Goal: Communication & Community: Answer question/provide support

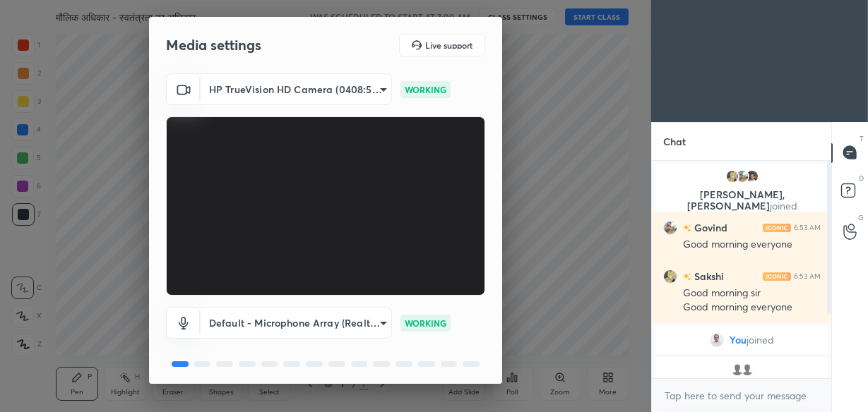
scroll to position [50, 0]
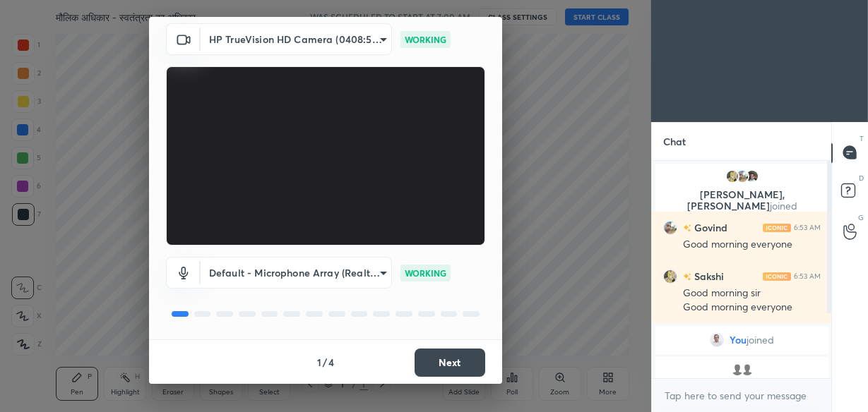
click at [444, 357] on button "Next" at bounding box center [449, 363] width 71 height 28
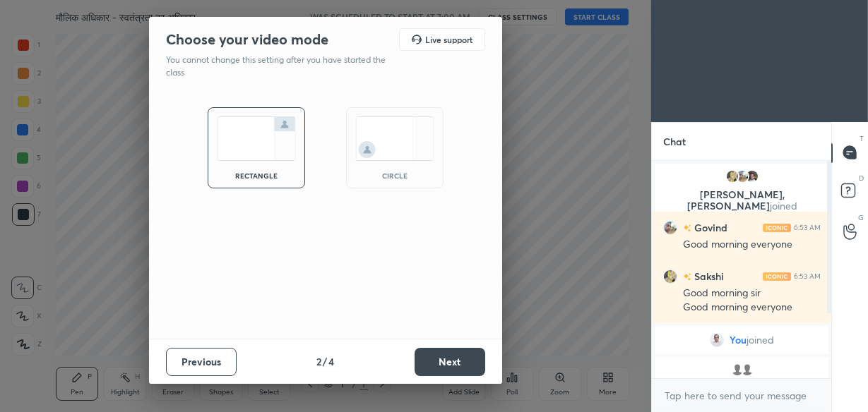
click at [444, 357] on button "Next" at bounding box center [449, 362] width 71 height 28
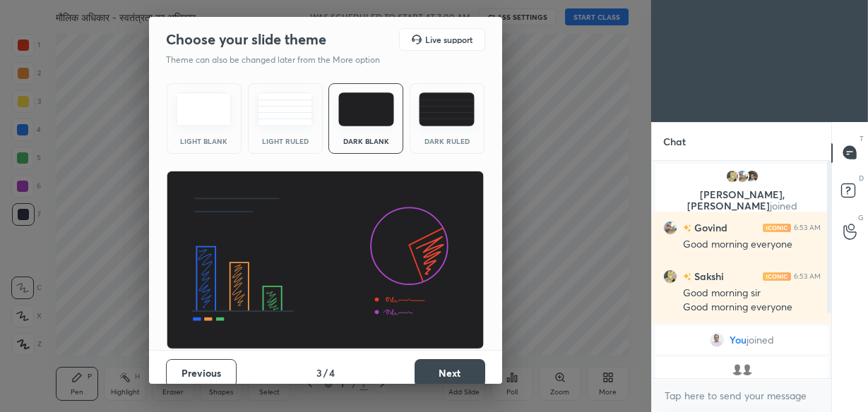
click at [443, 369] on button "Next" at bounding box center [449, 373] width 71 height 28
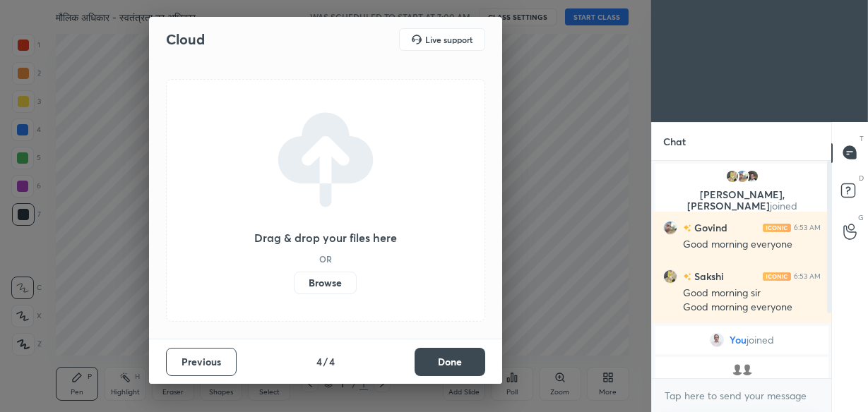
click at [443, 369] on button "Done" at bounding box center [449, 362] width 71 height 28
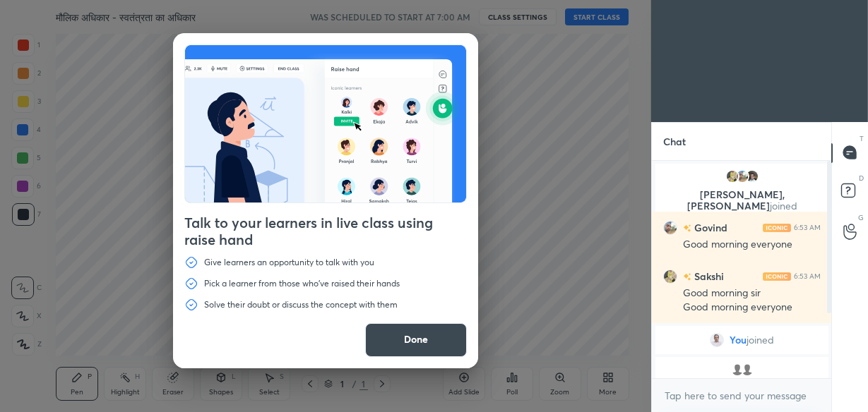
click at [429, 339] on button "Done" at bounding box center [416, 340] width 102 height 34
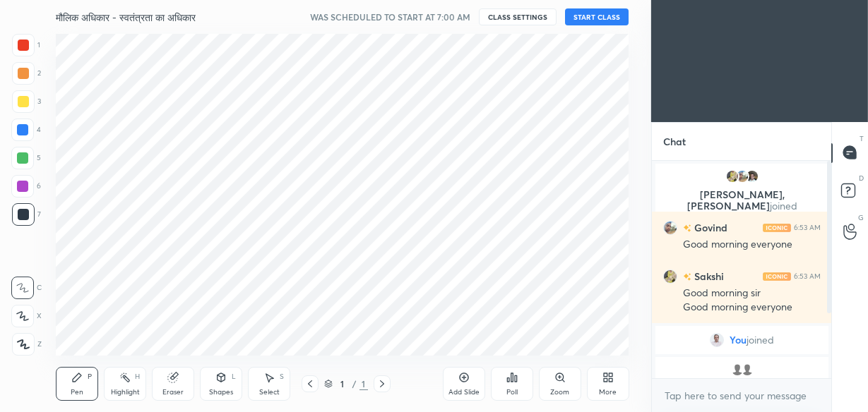
click at [606, 387] on div "More" at bounding box center [608, 384] width 42 height 34
click at [528, 234] on icon at bounding box center [527, 230] width 8 height 8
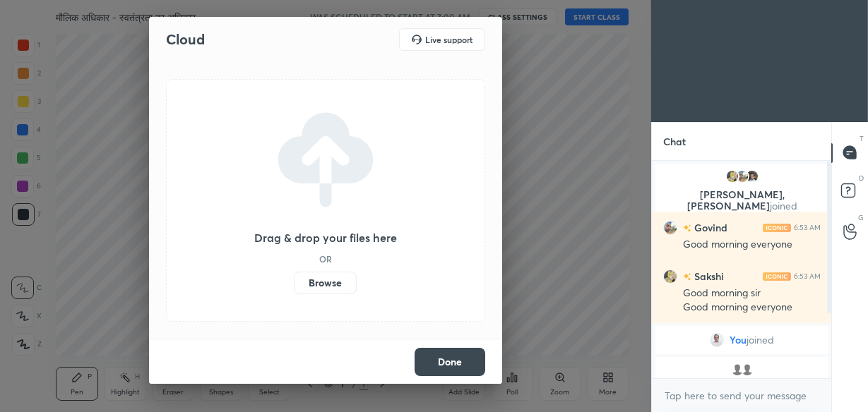
click at [328, 285] on label "Browse" at bounding box center [325, 283] width 63 height 23
click at [294, 285] on input "Browse" at bounding box center [294, 283] width 0 height 23
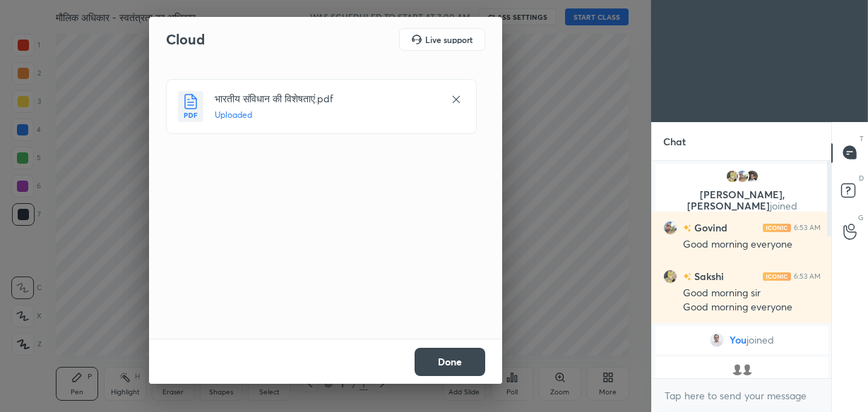
click at [432, 362] on button "Done" at bounding box center [449, 362] width 71 height 28
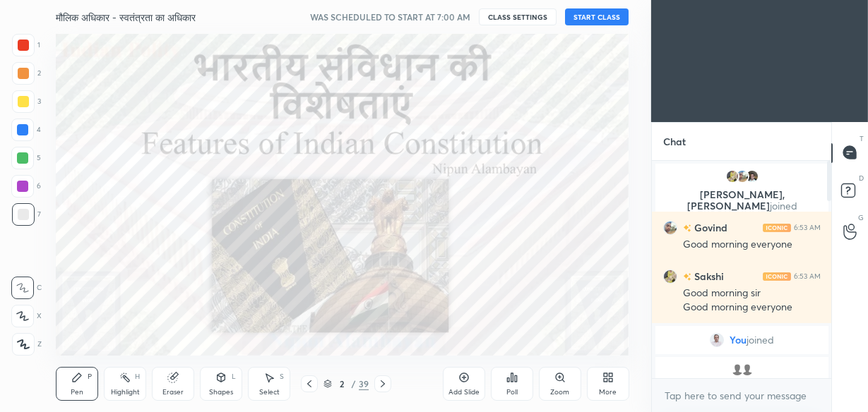
click at [605, 16] on button "START CLASS" at bounding box center [597, 16] width 64 height 17
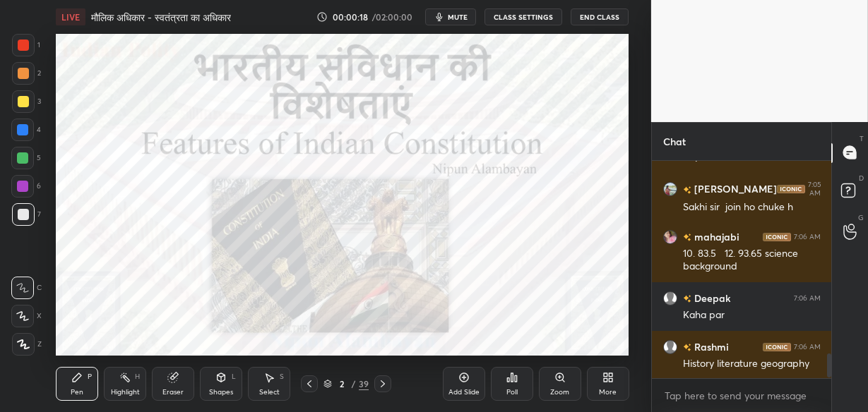
scroll to position [1774, 0]
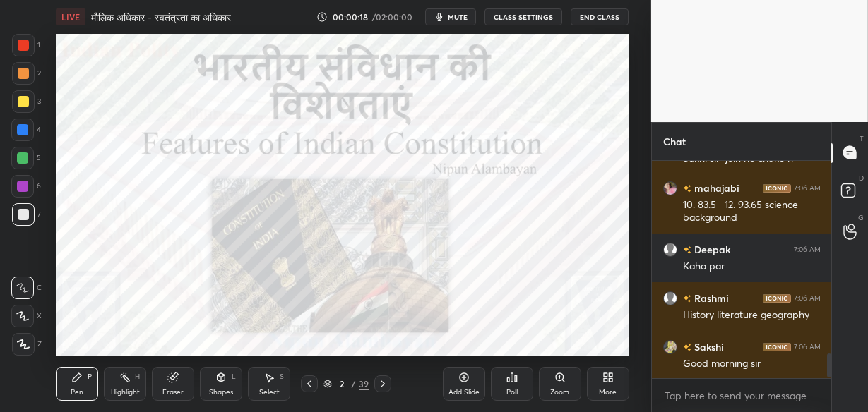
click at [733, 405] on p "JUMP TO LATEST" at bounding box center [746, 409] width 61 height 8
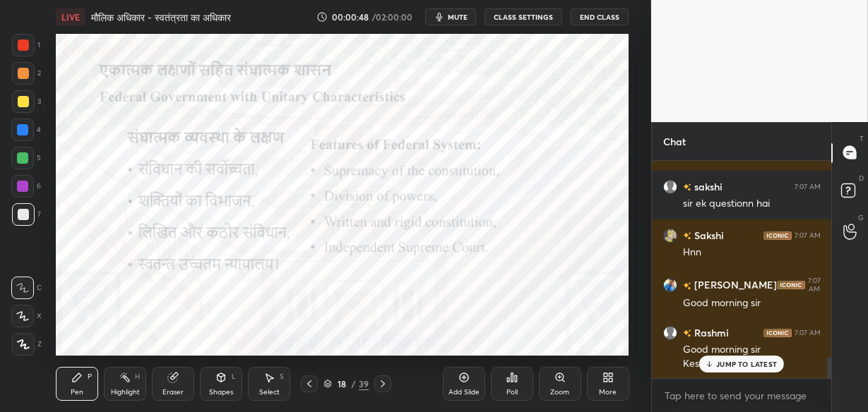
scroll to position [2032, 0]
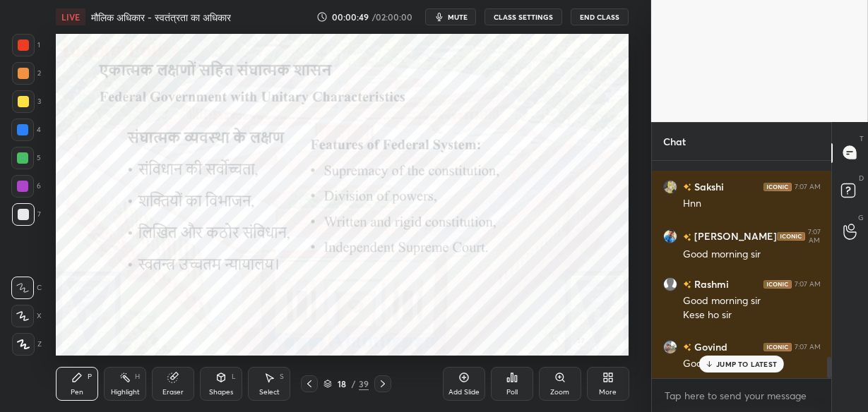
click at [733, 365] on p "JUMP TO LATEST" at bounding box center [746, 364] width 61 height 8
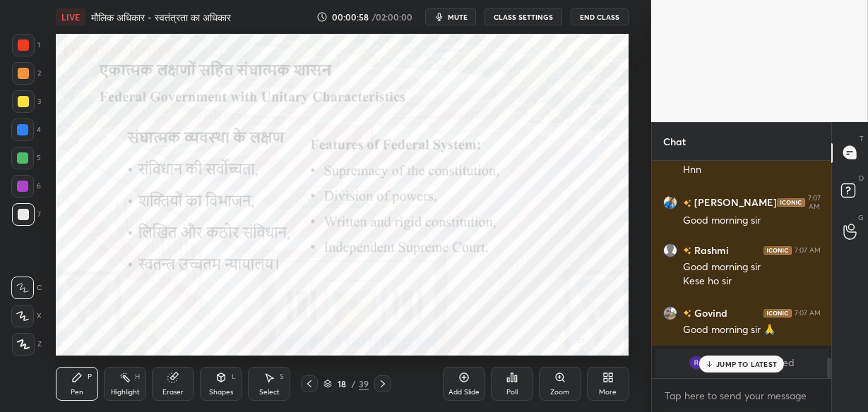
click at [733, 365] on p "JUMP TO LATEST" at bounding box center [746, 364] width 61 height 8
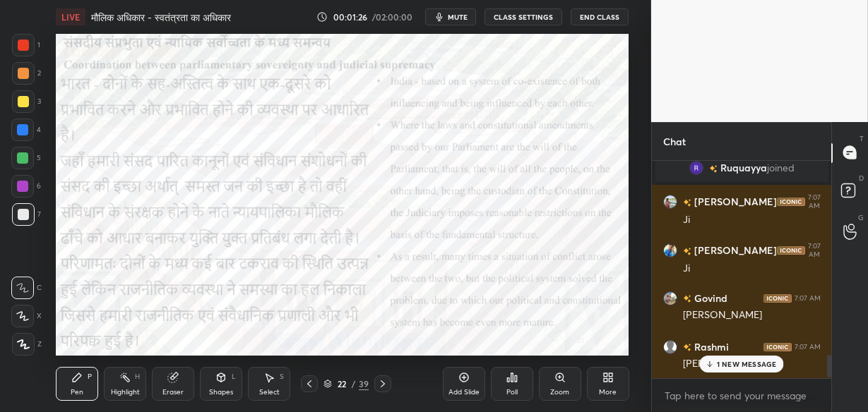
scroll to position [1885, 0]
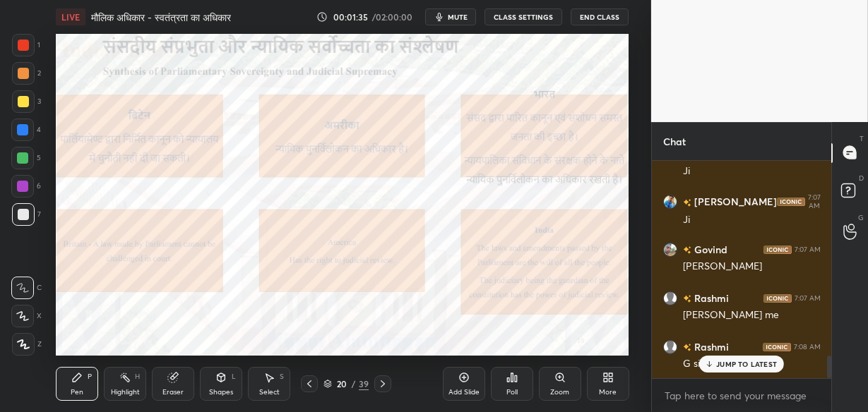
click at [472, 387] on div "Add Slide" at bounding box center [464, 384] width 42 height 34
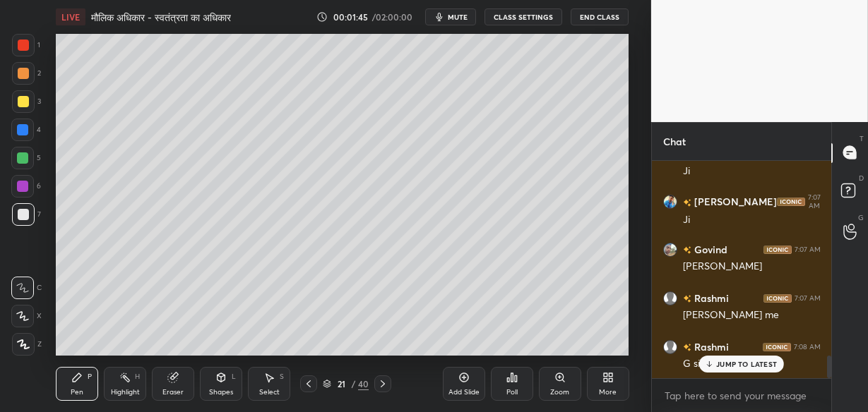
click at [23, 102] on div at bounding box center [23, 101] width 11 height 11
click at [25, 69] on div at bounding box center [23, 73] width 11 height 11
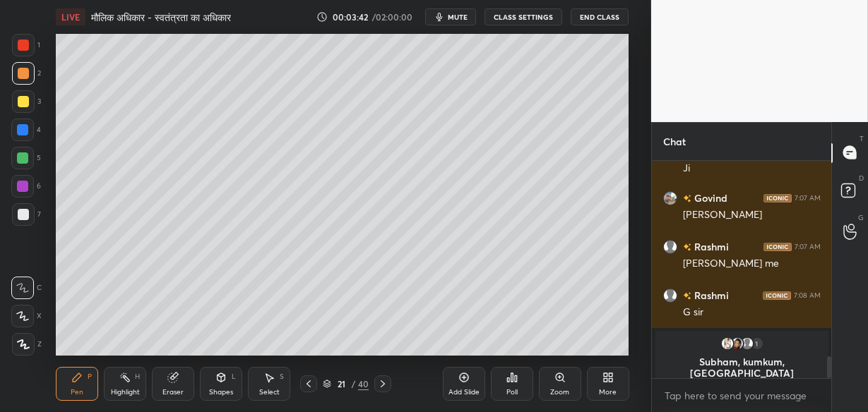
scroll to position [1948, 0]
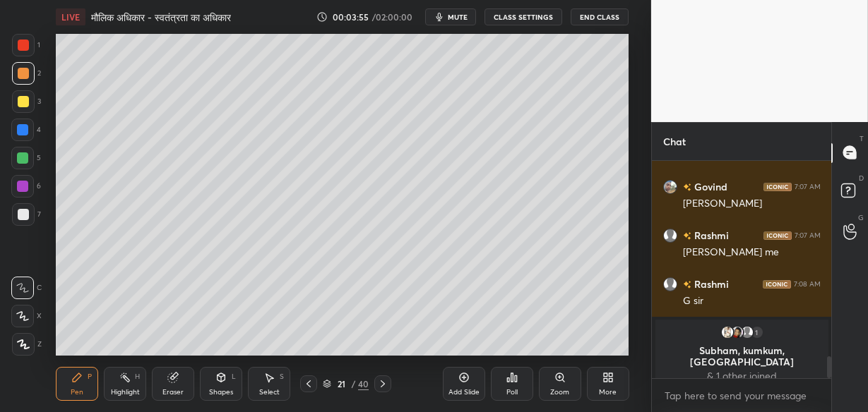
click at [462, 376] on icon at bounding box center [463, 377] width 11 height 11
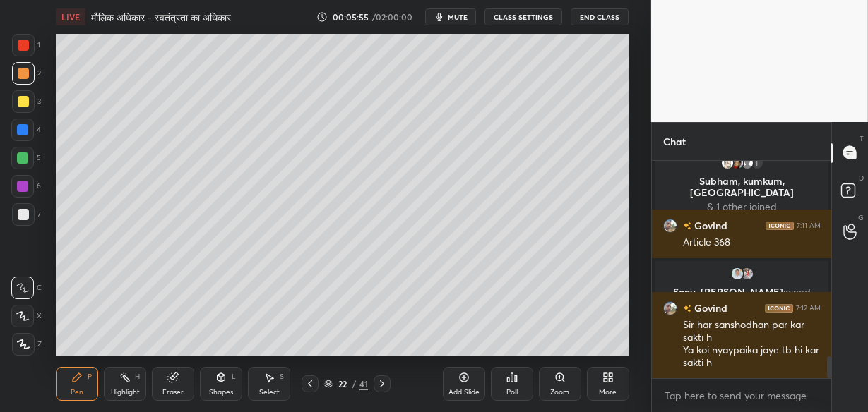
scroll to position [1974, 0]
click at [466, 381] on icon at bounding box center [463, 377] width 11 height 11
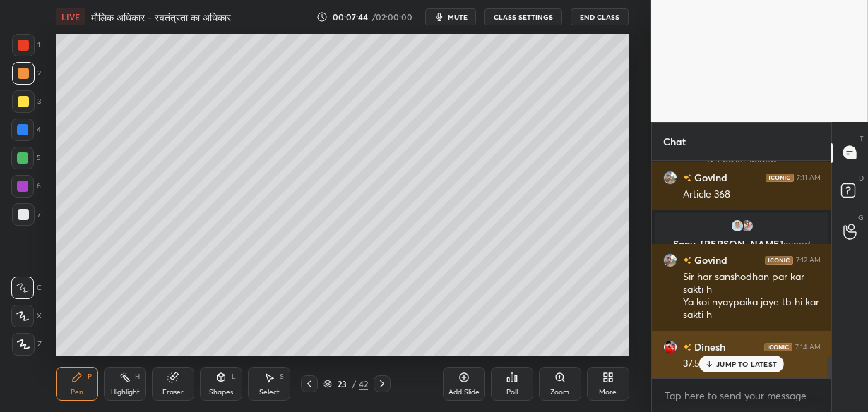
click at [724, 364] on p "JUMP TO LATEST" at bounding box center [746, 364] width 61 height 8
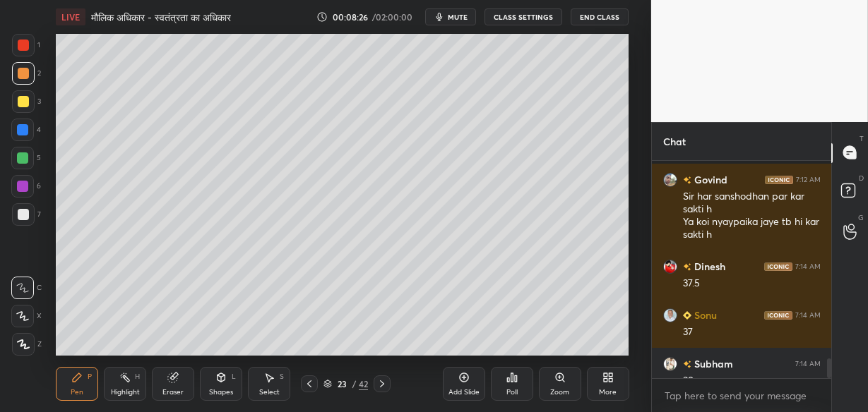
scroll to position [2171, 0]
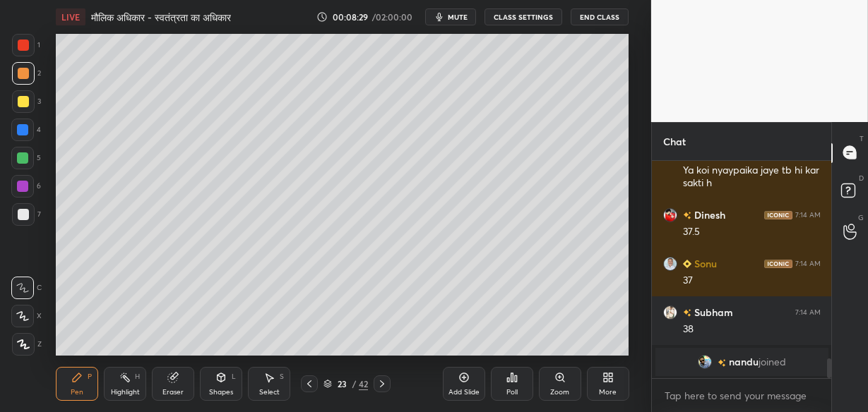
click at [515, 351] on div "Poll" at bounding box center [512, 384] width 42 height 79
click at [521, 350] on div "Poll" at bounding box center [512, 384] width 42 height 79
click at [544, 347] on div "Add Slide Poll Zoom More" at bounding box center [536, 384] width 186 height 79
click at [554, 350] on div "Add Slide Poll Zoom More" at bounding box center [536, 384] width 186 height 79
click at [577, 349] on div "Add Slide Poll Zoom More" at bounding box center [536, 384] width 186 height 79
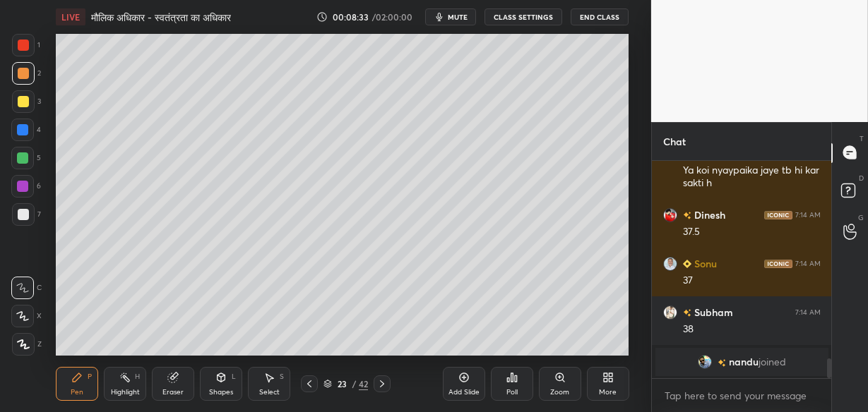
click at [588, 349] on div "Add Slide Poll Zoom More" at bounding box center [536, 384] width 186 height 79
click at [599, 349] on div "Add Slide Poll Zoom More" at bounding box center [536, 384] width 186 height 79
type textarea "x"
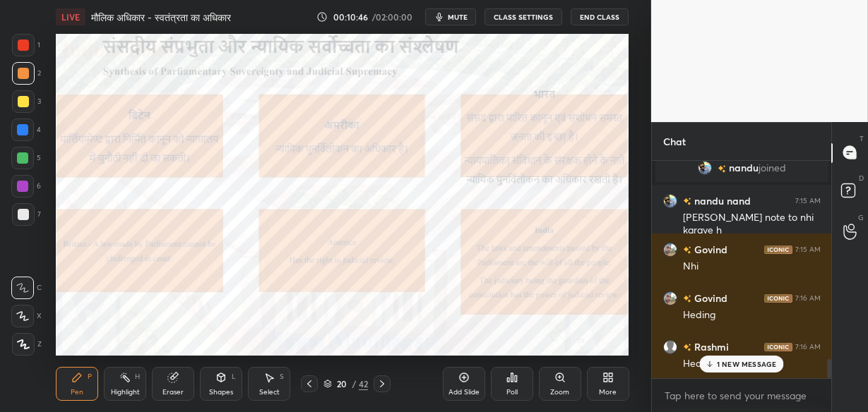
scroll to position [2333, 0]
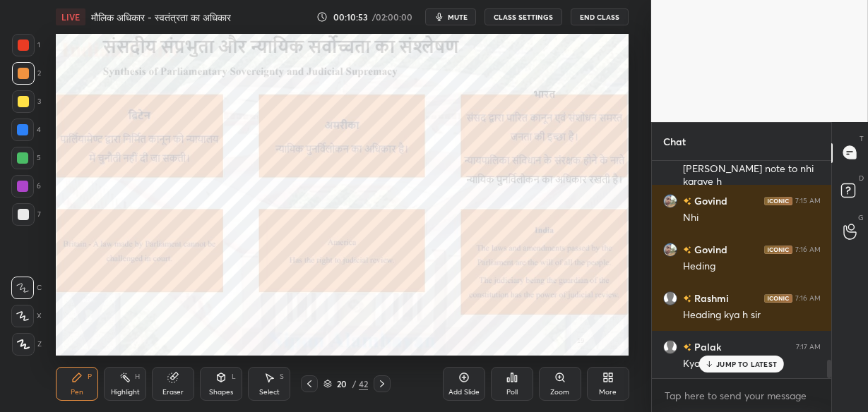
click at [754, 366] on p "JUMP TO LATEST" at bounding box center [746, 364] width 61 height 8
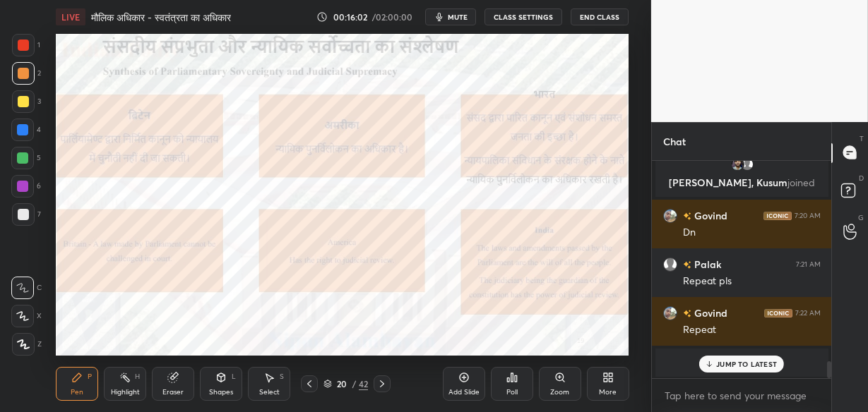
scroll to position [2604, 0]
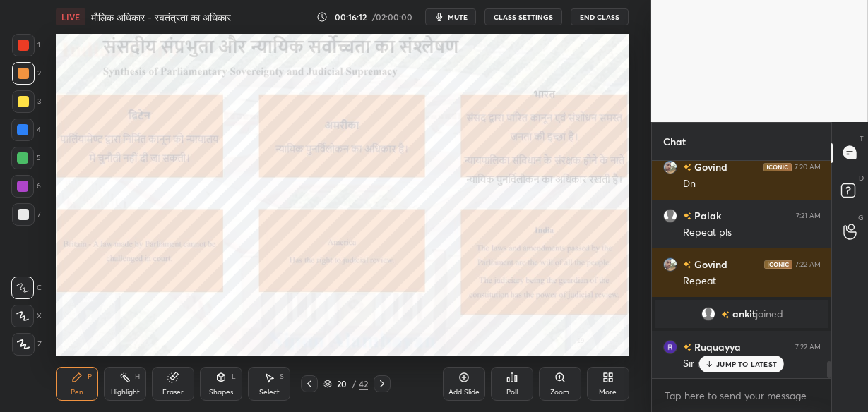
click at [741, 362] on p "JUMP TO LATEST" at bounding box center [746, 364] width 61 height 8
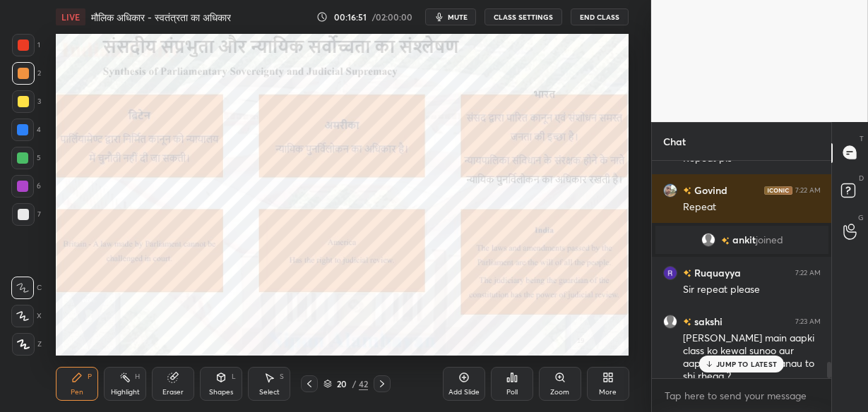
click at [756, 364] on p "JUMP TO LATEST" at bounding box center [746, 364] width 61 height 8
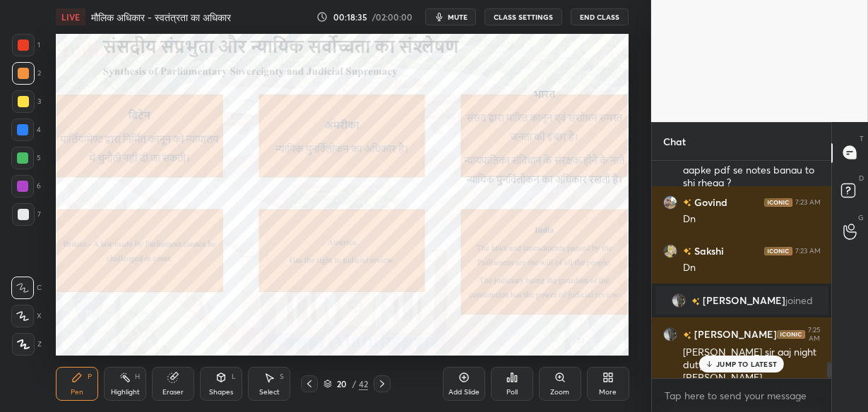
scroll to position [2752, 0]
click at [748, 360] on p "JUMP TO LATEST" at bounding box center [746, 364] width 61 height 8
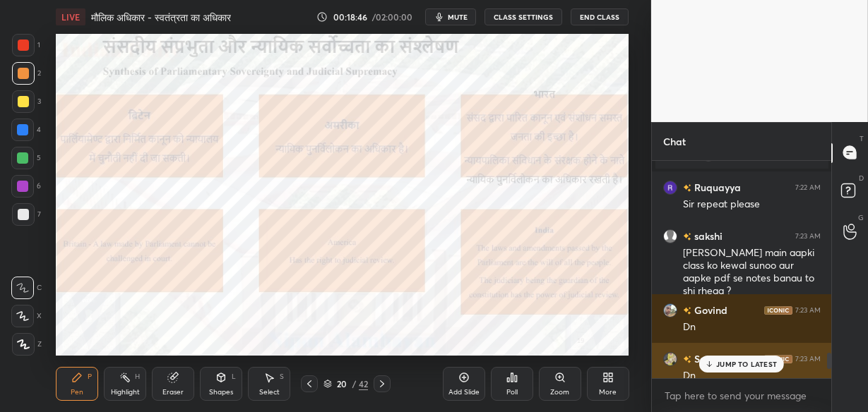
scroll to position [2626, 0]
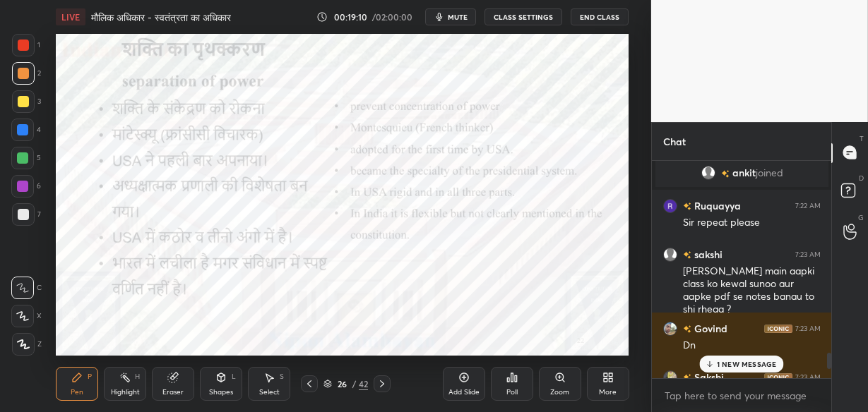
click at [463, 385] on div "Add Slide" at bounding box center [464, 384] width 42 height 34
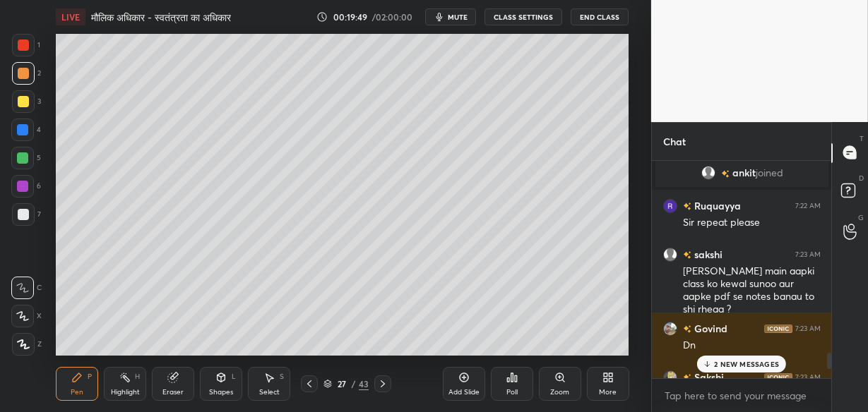
click at [724, 357] on div "2 NEW MESSAGES" at bounding box center [741, 364] width 89 height 17
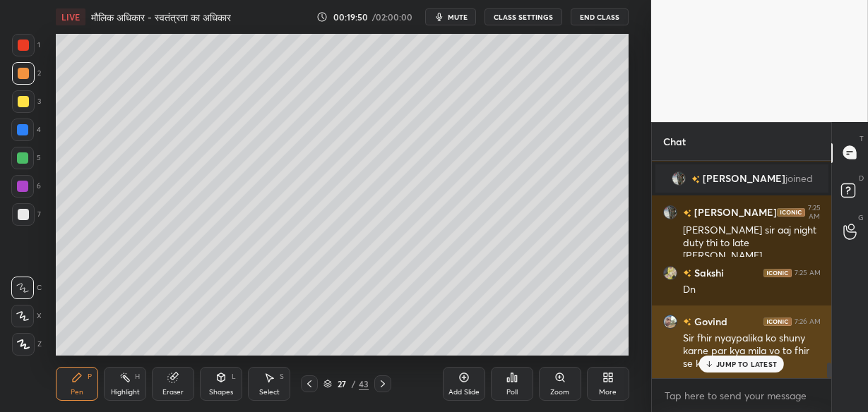
click at [730, 367] on p "JUMP TO LATEST" at bounding box center [746, 364] width 61 height 8
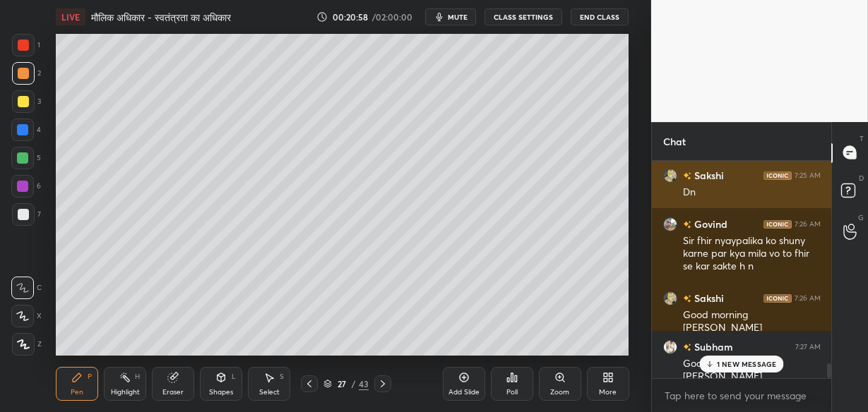
scroll to position [3021, 0]
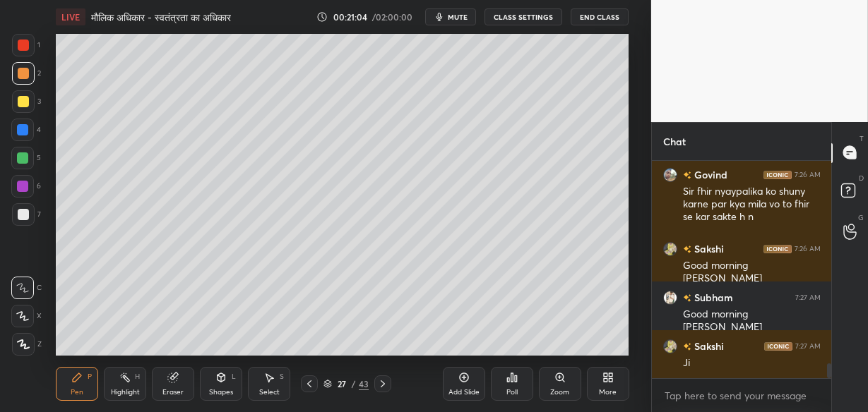
click at [453, 383] on div "Add Slide" at bounding box center [464, 384] width 42 height 34
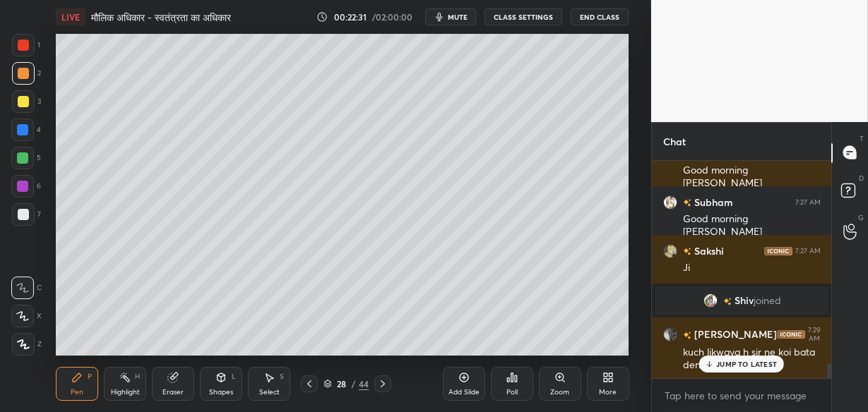
scroll to position [3022, 0]
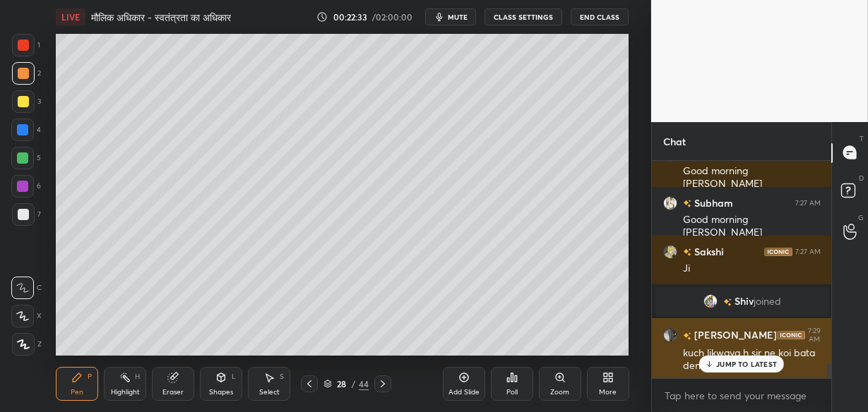
click at [715, 365] on div "JUMP TO LATEST" at bounding box center [741, 364] width 85 height 17
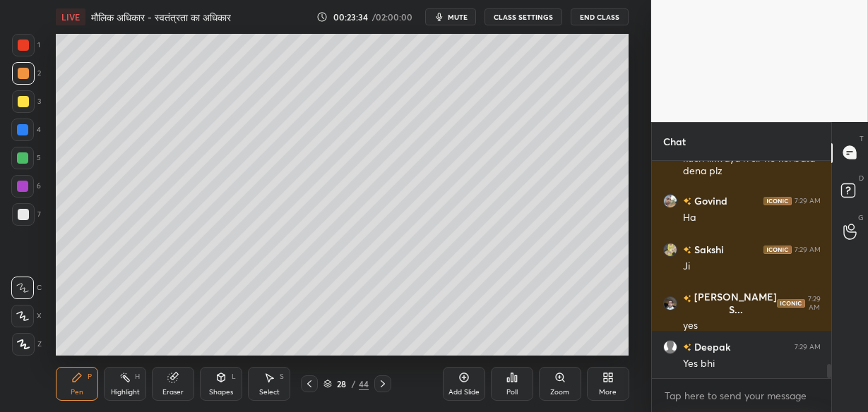
scroll to position [3304, 0]
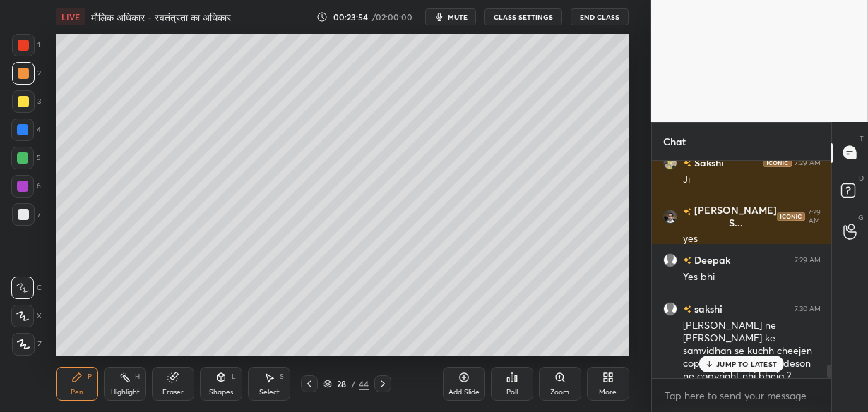
click at [715, 364] on div "JUMP TO LATEST" at bounding box center [741, 364] width 85 height 17
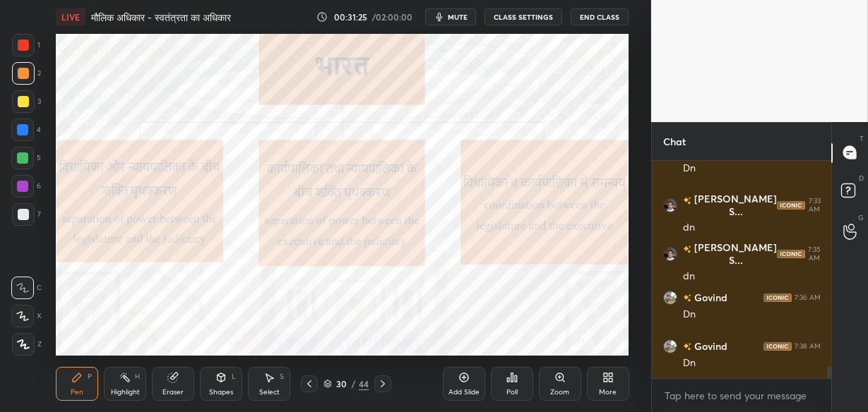
scroll to position [3791, 0]
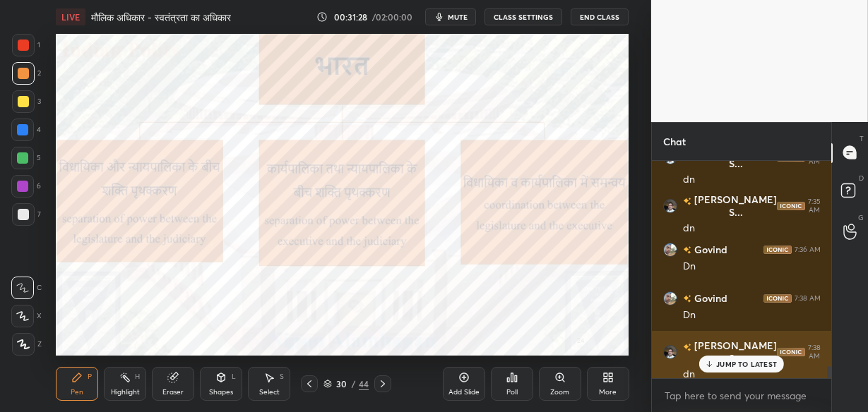
click at [719, 368] on p "JUMP TO LATEST" at bounding box center [746, 364] width 61 height 8
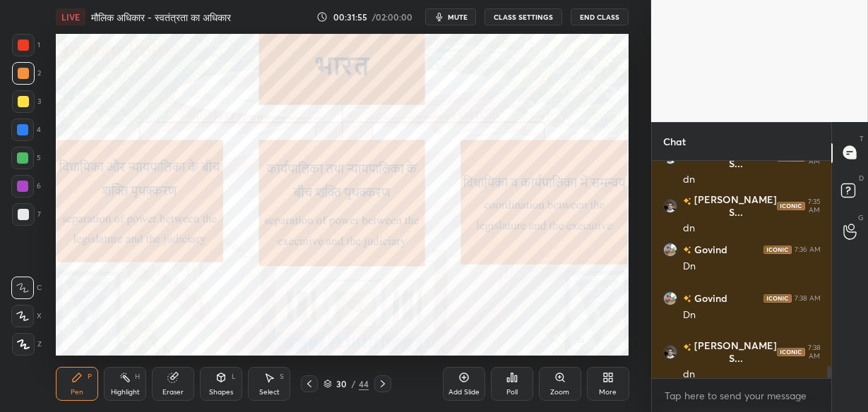
click at [452, 21] on span "mute" at bounding box center [458, 17] width 20 height 10
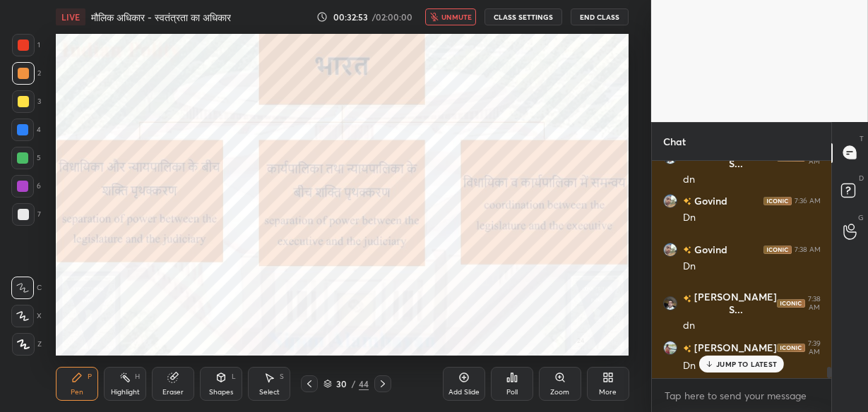
scroll to position [3888, 0]
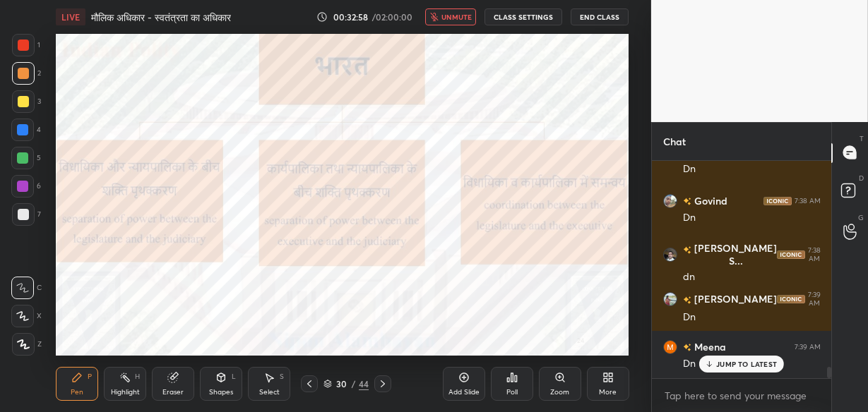
click at [719, 367] on p "JUMP TO LATEST" at bounding box center [746, 364] width 61 height 8
click at [460, 19] on span "unmute" at bounding box center [456, 17] width 30 height 10
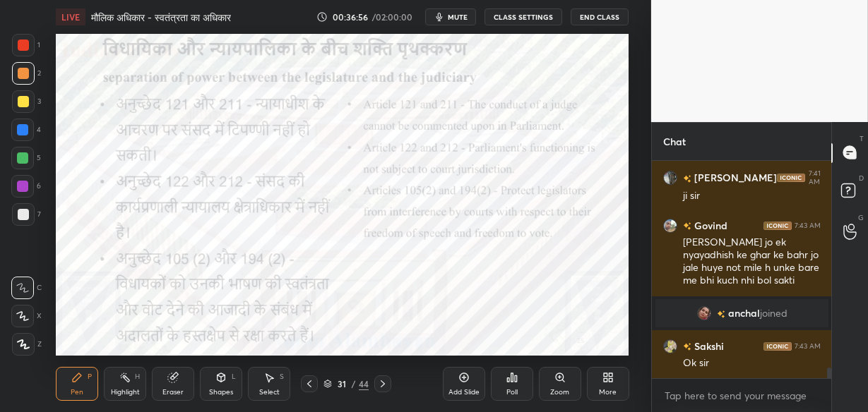
scroll to position [4448, 0]
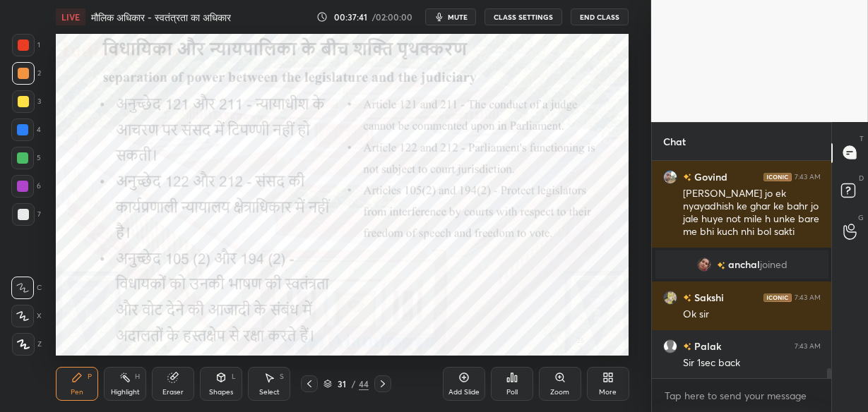
click at [179, 385] on div "Eraser" at bounding box center [173, 384] width 42 height 34
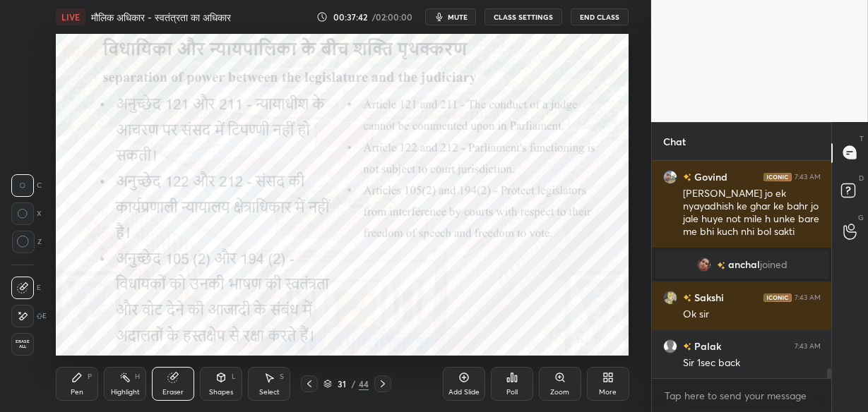
click at [30, 345] on span "Erase all" at bounding box center [22, 345] width 21 height 10
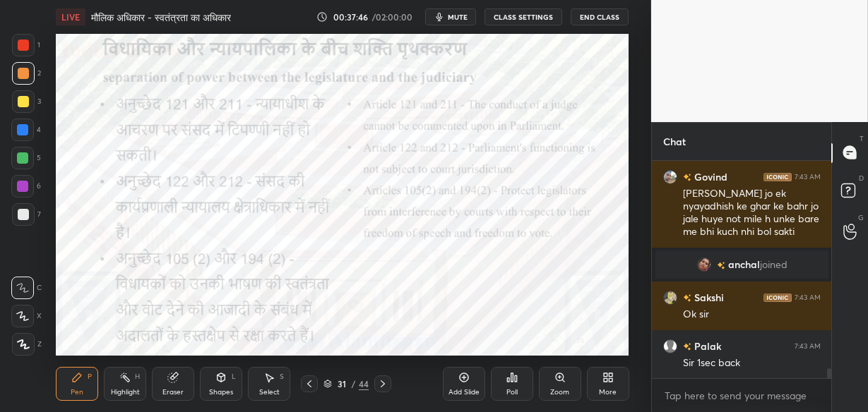
click at [17, 316] on icon at bounding box center [22, 316] width 13 height 10
click at [19, 347] on icon at bounding box center [23, 345] width 13 height 10
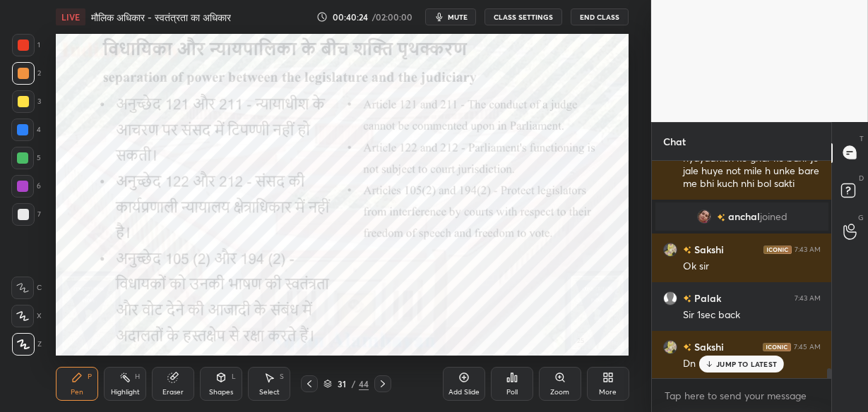
click at [728, 366] on p "JUMP TO LATEST" at bounding box center [746, 364] width 61 height 8
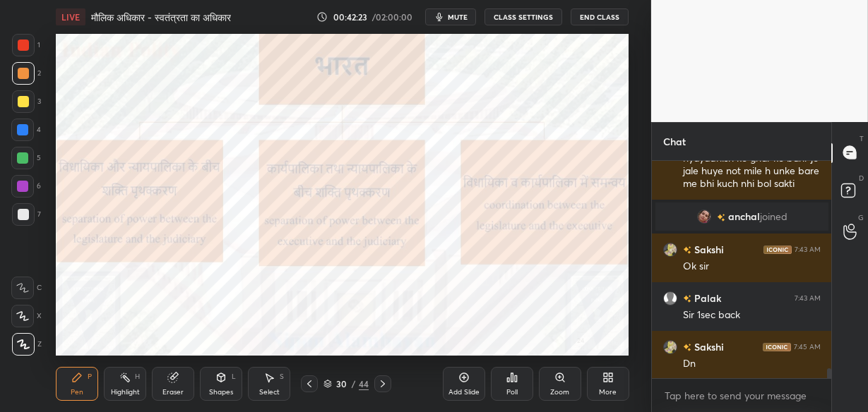
click at [25, 49] on div at bounding box center [23, 45] width 11 height 11
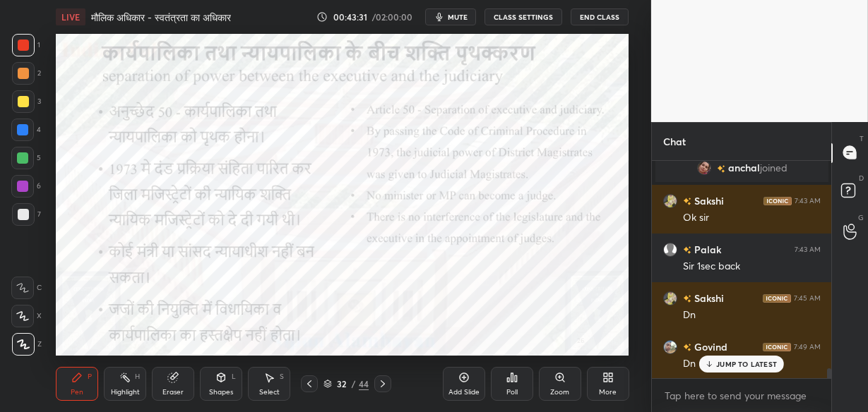
scroll to position [4606, 0]
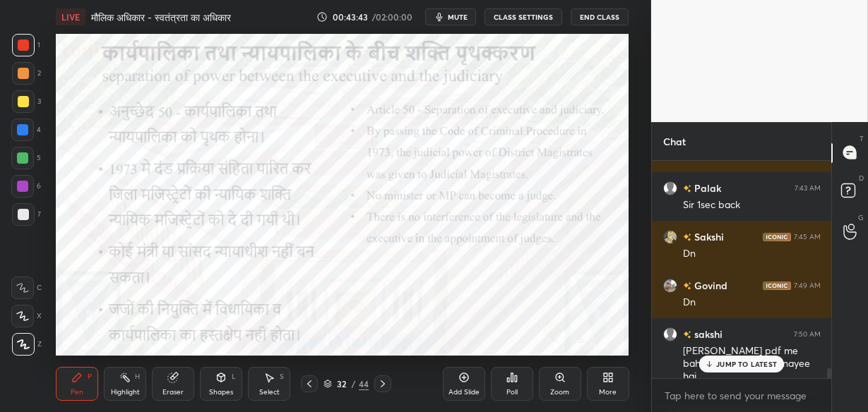
click at [729, 364] on p "JUMP TO LATEST" at bounding box center [746, 364] width 61 height 8
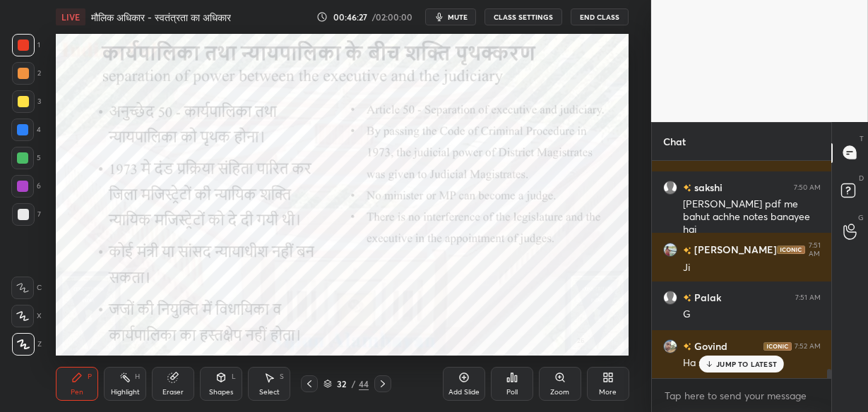
scroll to position [4801, 0]
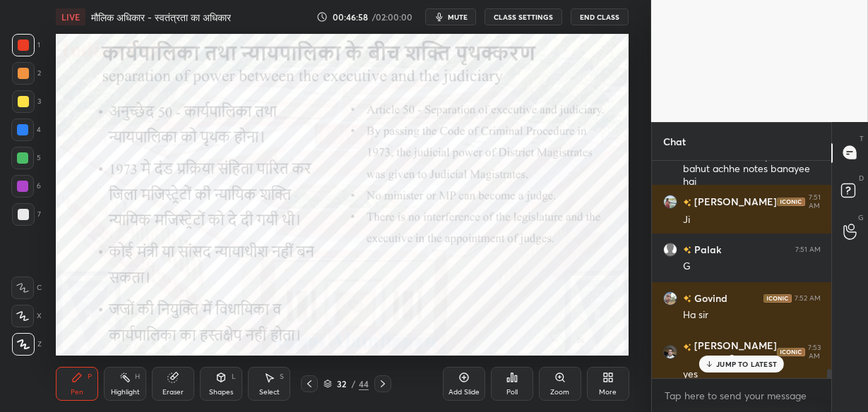
click at [457, 15] on span "mute" at bounding box center [458, 17] width 20 height 10
click at [457, 15] on span "unmute" at bounding box center [456, 17] width 30 height 10
click at [170, 381] on icon at bounding box center [172, 378] width 9 height 9
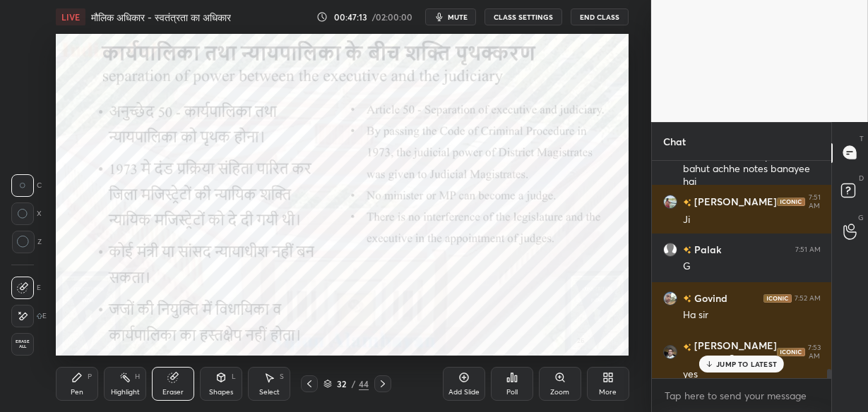
click at [32, 343] on span "Erase all" at bounding box center [22, 345] width 21 height 10
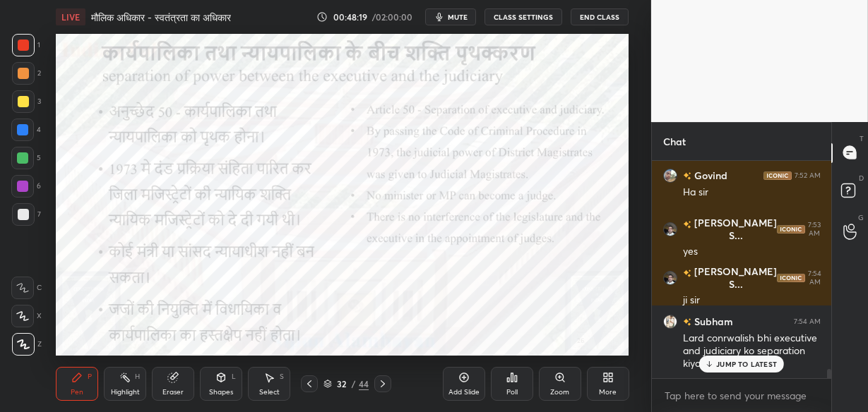
scroll to position [4998, 0]
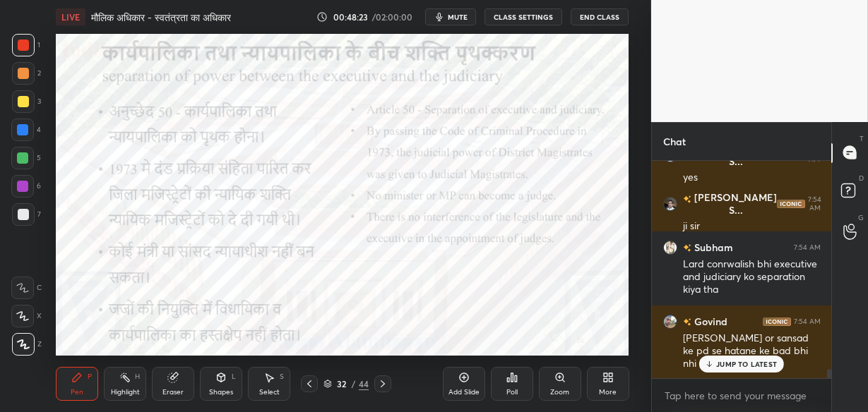
click at [725, 368] on p "JUMP TO LATEST" at bounding box center [746, 364] width 61 height 8
click at [457, 18] on span "mute" at bounding box center [458, 17] width 20 height 10
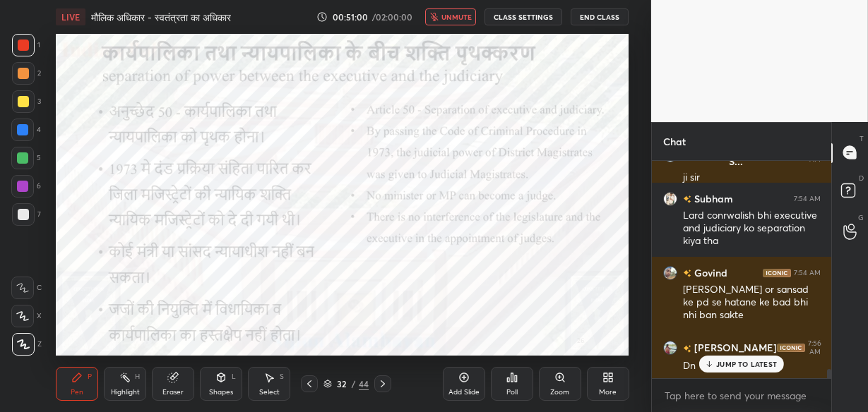
click at [457, 18] on span "unmute" at bounding box center [456, 17] width 30 height 10
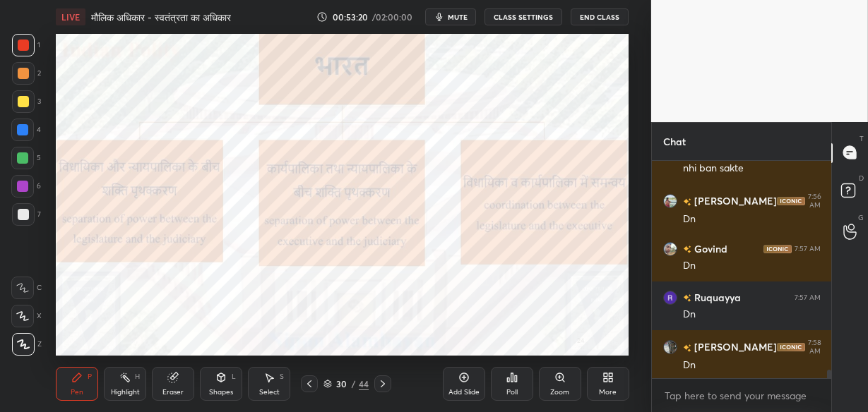
scroll to position [5242, 0]
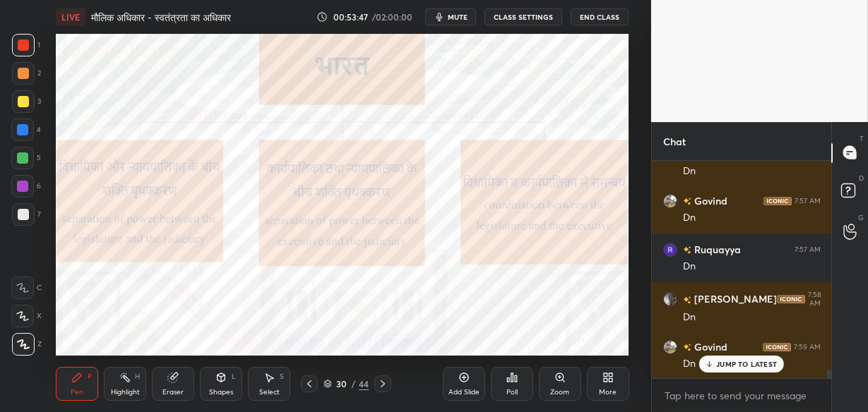
click at [462, 15] on span "mute" at bounding box center [458, 17] width 20 height 10
click at [462, 15] on span "unmute" at bounding box center [456, 17] width 30 height 10
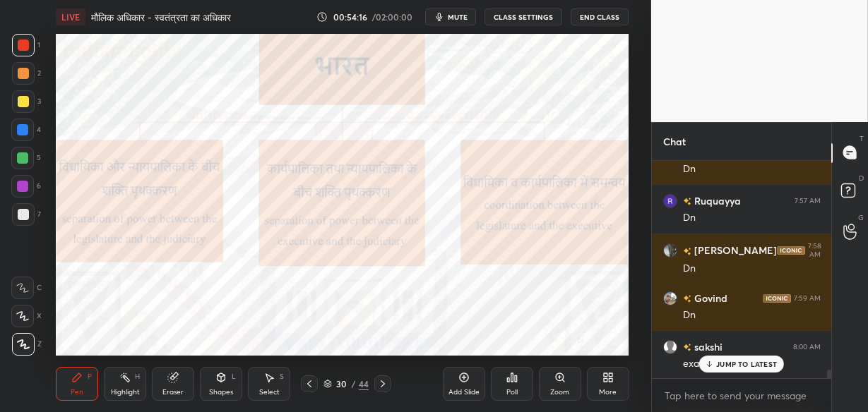
click at [741, 366] on p "JUMP TO LATEST" at bounding box center [746, 364] width 61 height 8
click at [451, 18] on span "mute" at bounding box center [458, 17] width 20 height 10
click at [451, 18] on span "unmute" at bounding box center [456, 17] width 30 height 10
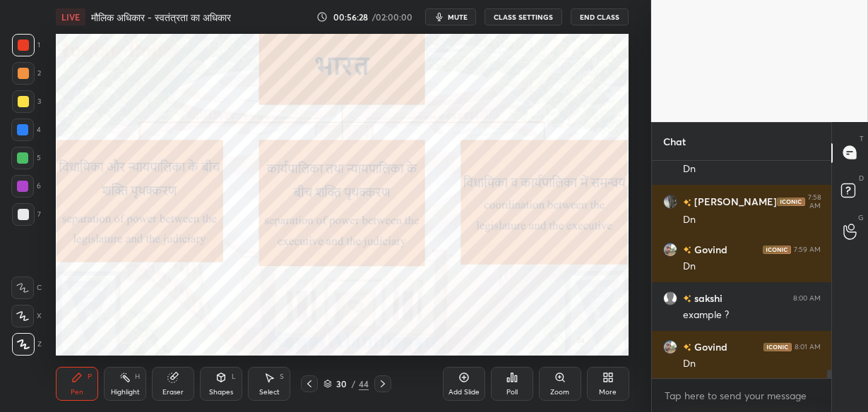
scroll to position [5389, 0]
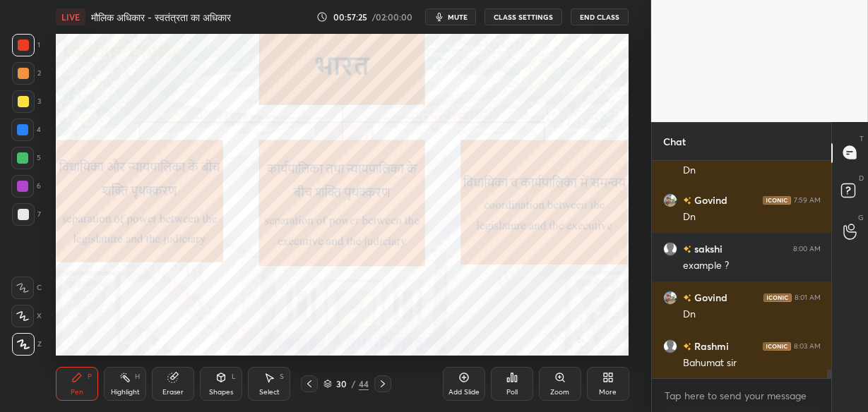
click at [464, 379] on icon at bounding box center [463, 377] width 11 height 11
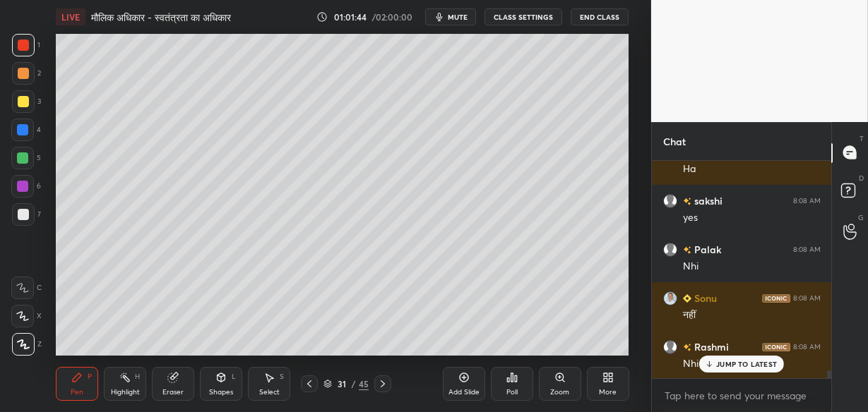
scroll to position [5938, 0]
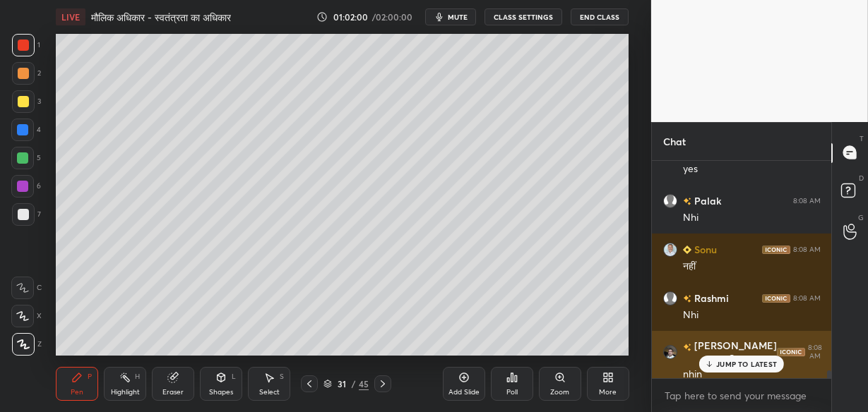
click at [707, 366] on icon at bounding box center [709, 364] width 9 height 8
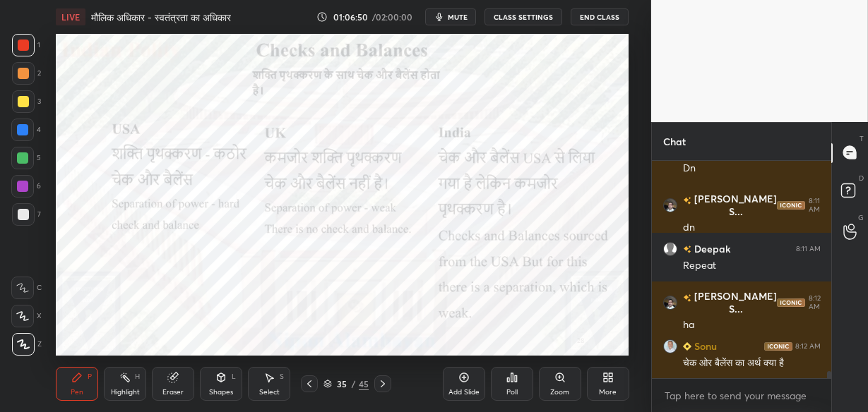
scroll to position [6329, 0]
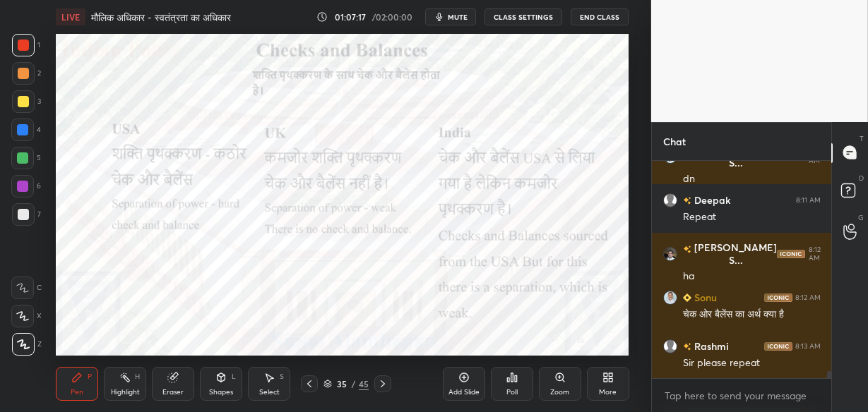
click at [472, 24] on button "mute" at bounding box center [450, 16] width 51 height 17
click at [472, 24] on button "unmute" at bounding box center [450, 16] width 51 height 17
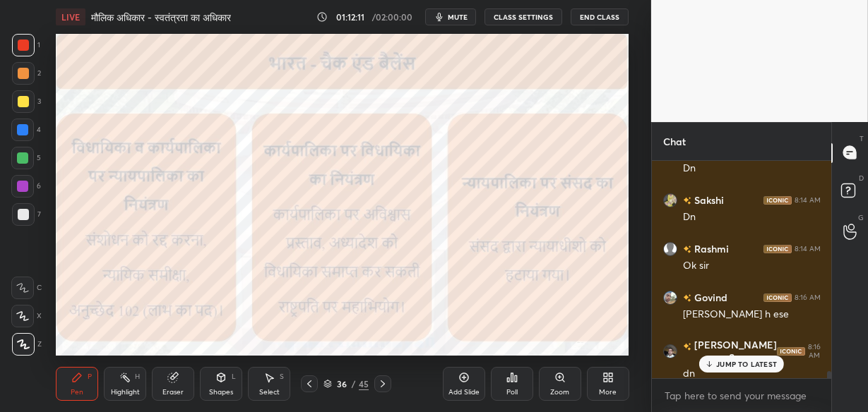
scroll to position [6620, 0]
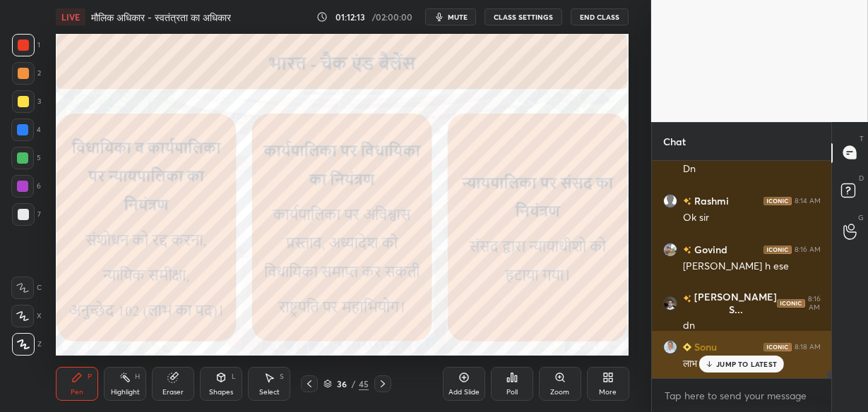
click at [729, 368] on p "JUMP TO LATEST" at bounding box center [746, 364] width 61 height 8
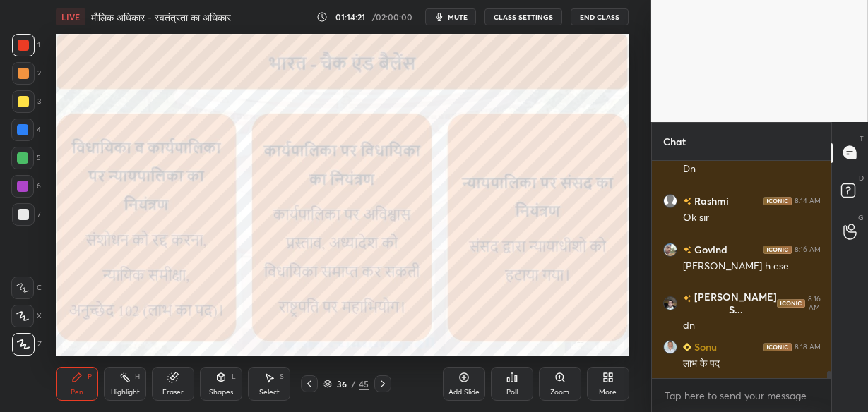
click at [179, 381] on div "Eraser" at bounding box center [173, 384] width 42 height 34
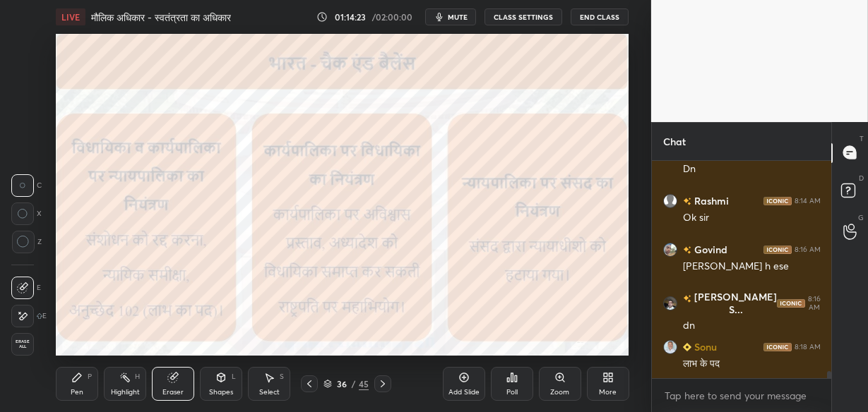
click at [17, 344] on span "Erase all" at bounding box center [22, 345] width 21 height 10
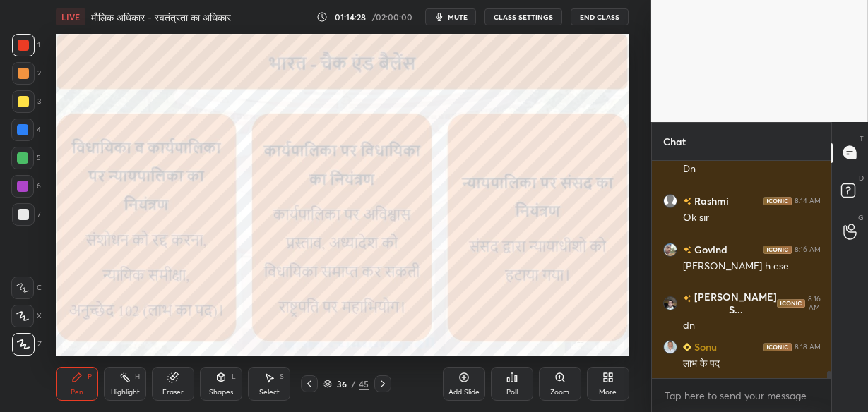
scroll to position [6669, 0]
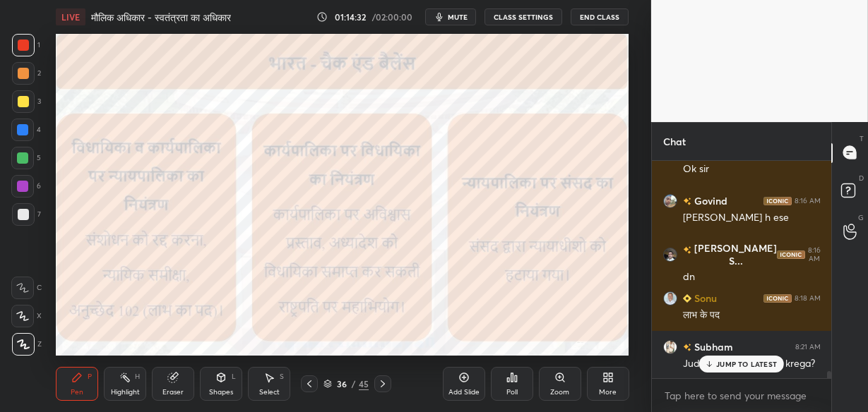
click at [748, 364] on p "JUMP TO LATEST" at bounding box center [746, 364] width 61 height 8
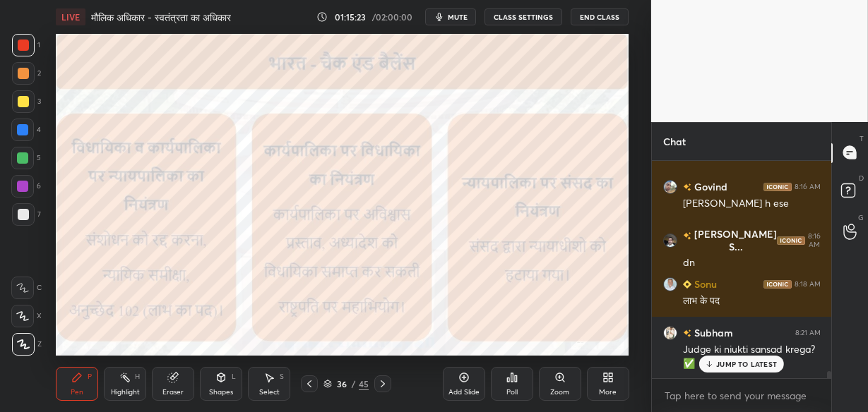
scroll to position [6732, 0]
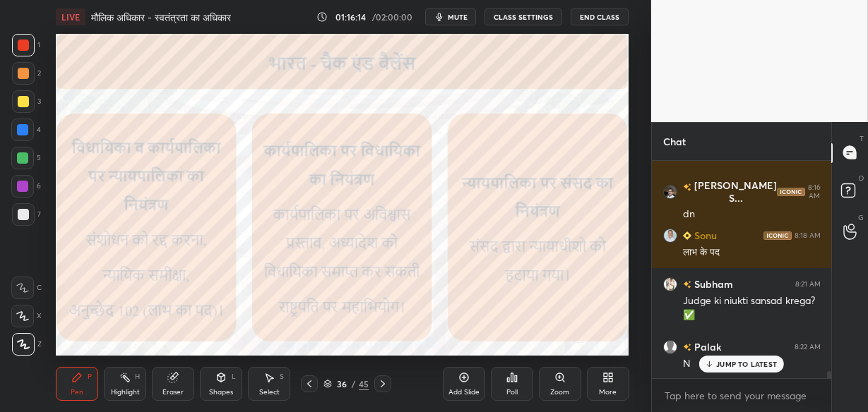
click at [462, 12] on span "mute" at bounding box center [458, 17] width 20 height 10
click at [462, 12] on span "unmute" at bounding box center [456, 17] width 30 height 10
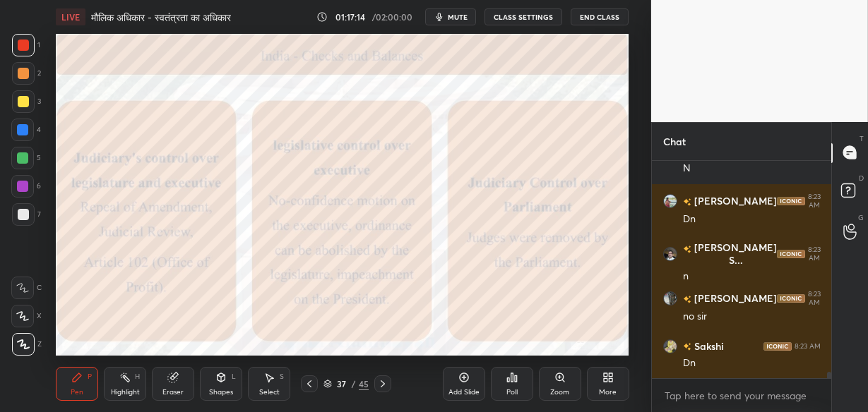
scroll to position [6988, 0]
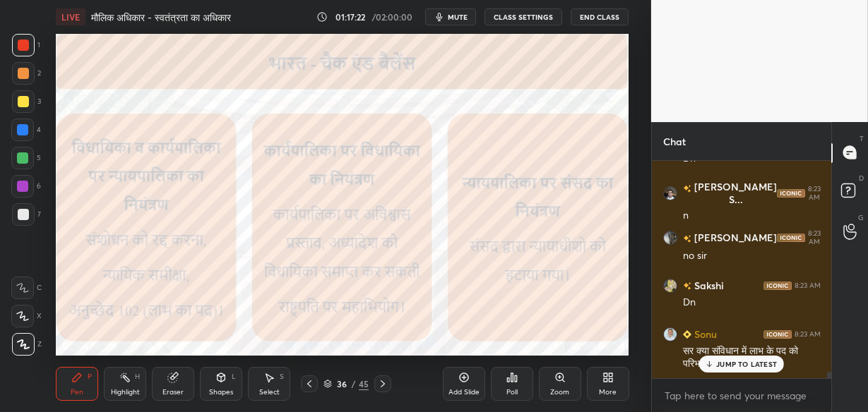
click at [735, 364] on p "JUMP TO LATEST" at bounding box center [746, 364] width 61 height 8
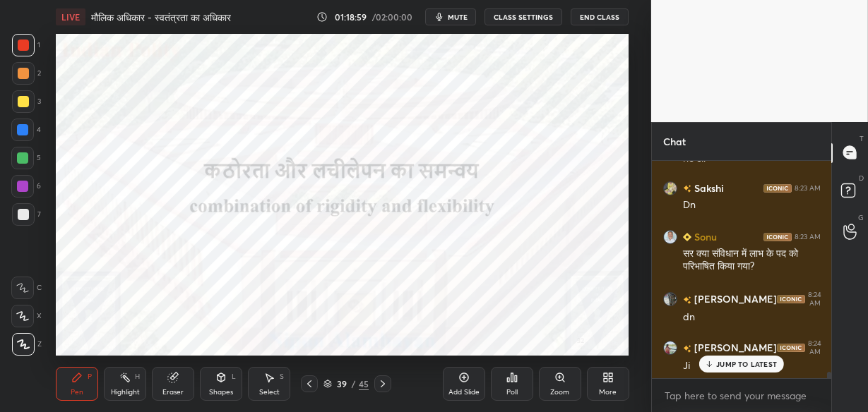
scroll to position [7134, 0]
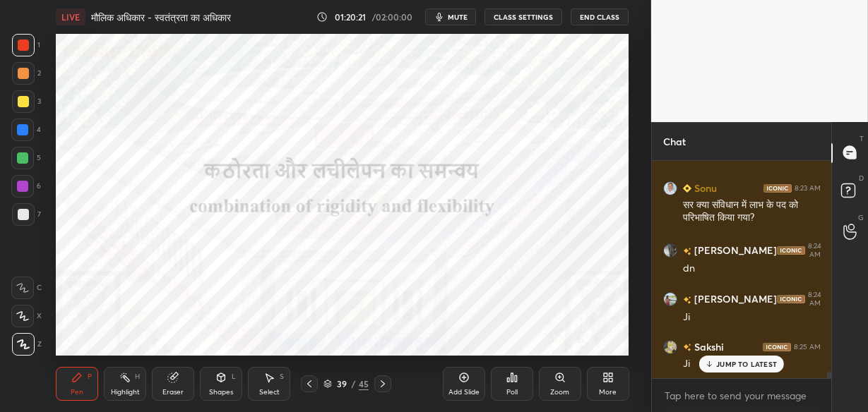
click at [462, 376] on icon at bounding box center [463, 377] width 11 height 11
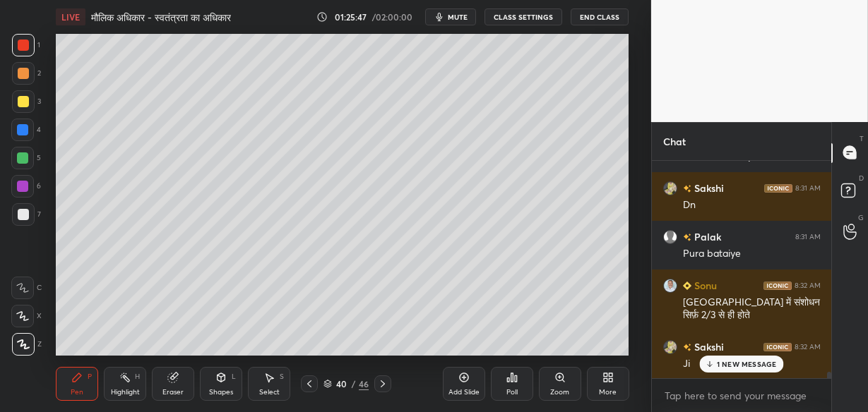
scroll to position [7489, 0]
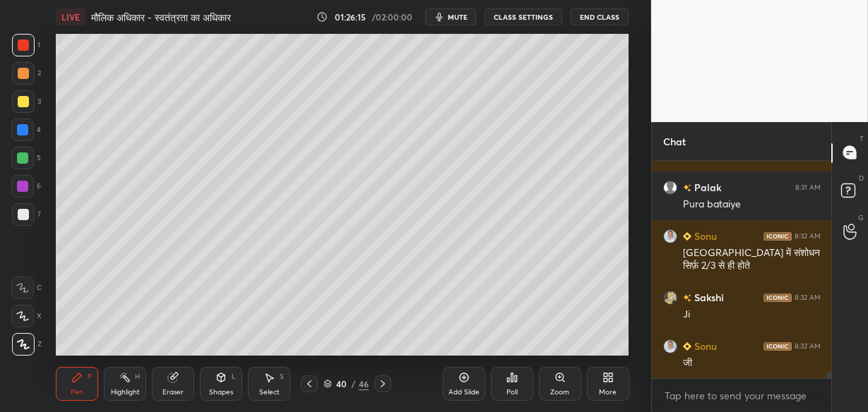
click at [462, 381] on icon at bounding box center [463, 377] width 11 height 11
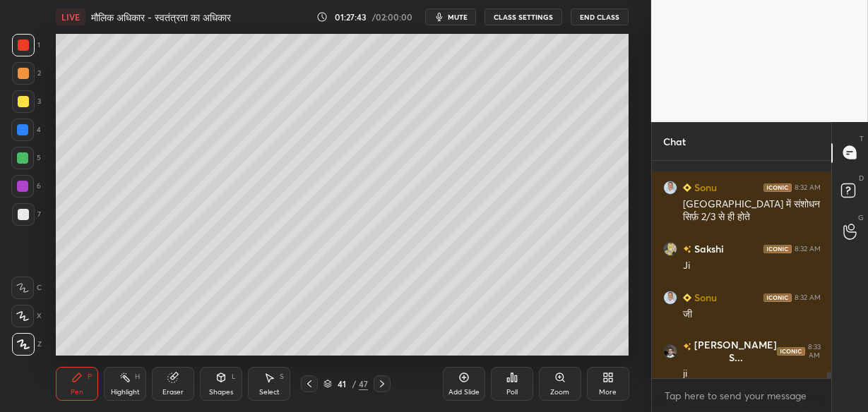
click at [631, 177] on div "Setting up your live class Poll for secs No correct answer Start poll" at bounding box center [342, 195] width 595 height 322
click at [631, 174] on div "Setting up your live class Poll for secs No correct answer Start poll" at bounding box center [342, 195] width 595 height 322
click at [20, 215] on div at bounding box center [23, 214] width 11 height 11
click at [28, 100] on div at bounding box center [23, 101] width 11 height 11
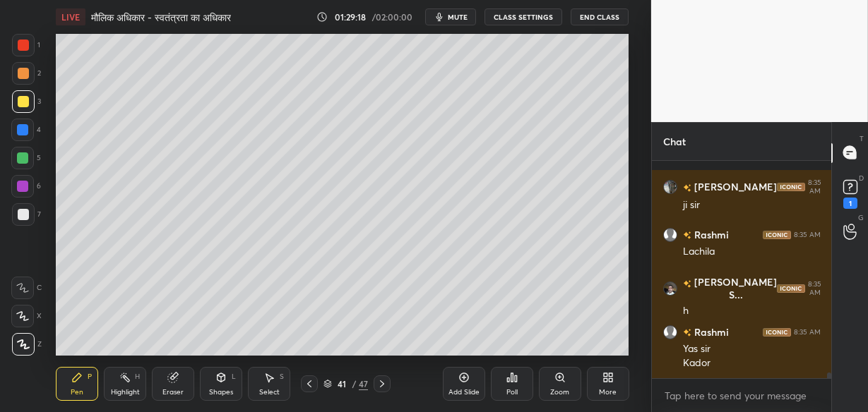
scroll to position [7904, 0]
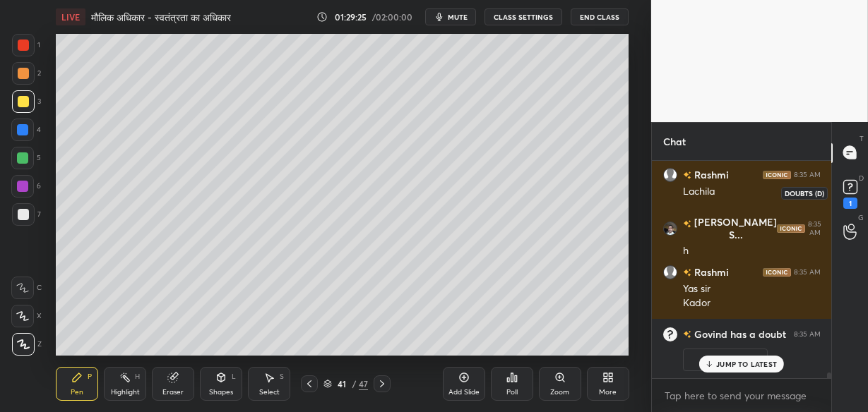
click at [852, 186] on rect at bounding box center [849, 186] width 13 height 13
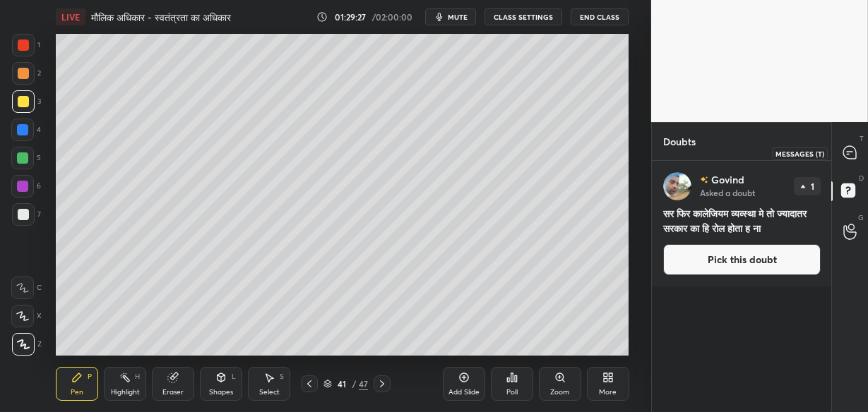
click at [847, 151] on icon at bounding box center [849, 152] width 13 height 13
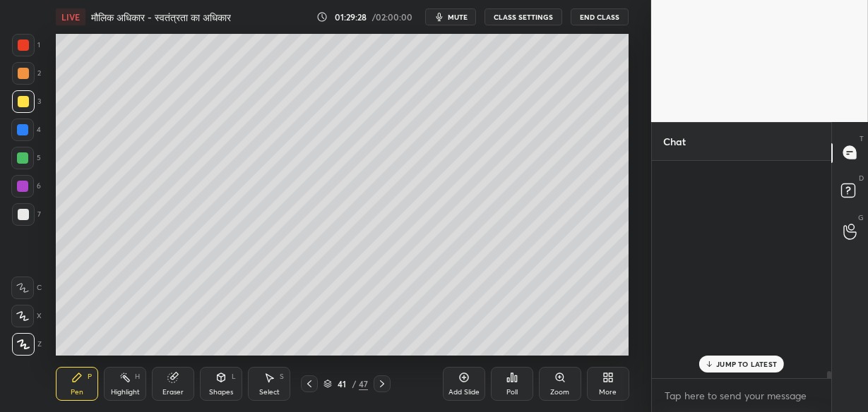
scroll to position [213, 175]
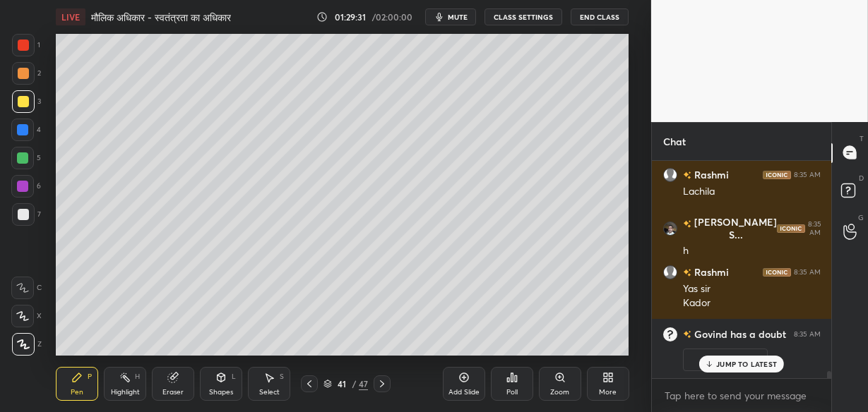
click at [752, 365] on p "JUMP TO LATEST" at bounding box center [746, 364] width 61 height 8
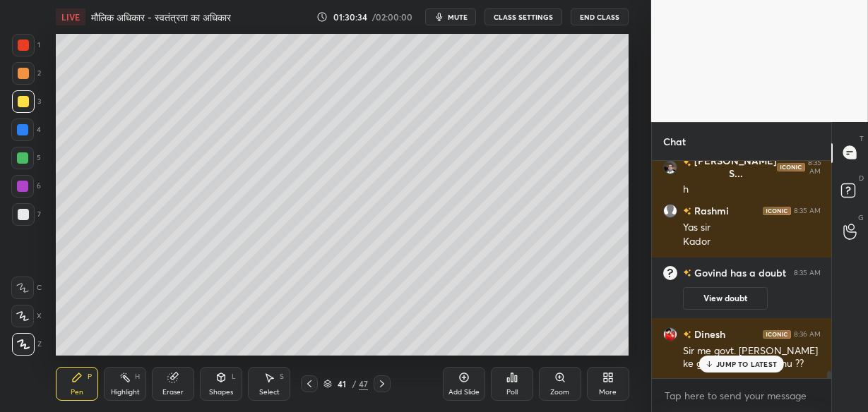
click at [752, 365] on p "JUMP TO LATEST" at bounding box center [746, 364] width 61 height 8
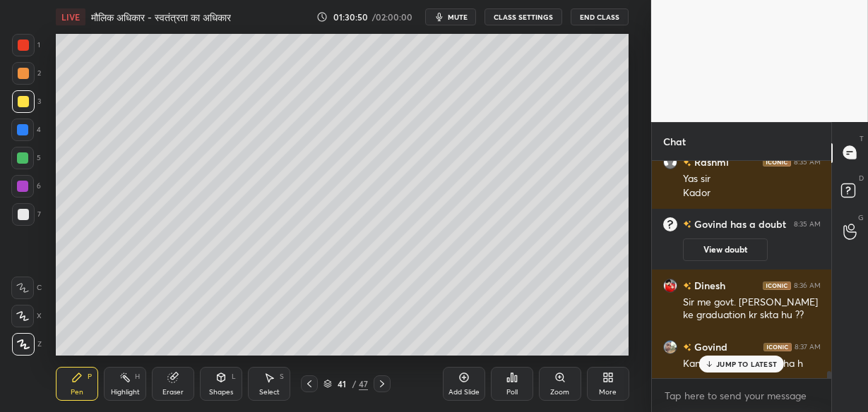
click at [752, 365] on p "JUMP TO LATEST" at bounding box center [746, 364] width 61 height 8
click at [24, 47] on div at bounding box center [23, 45] width 11 height 11
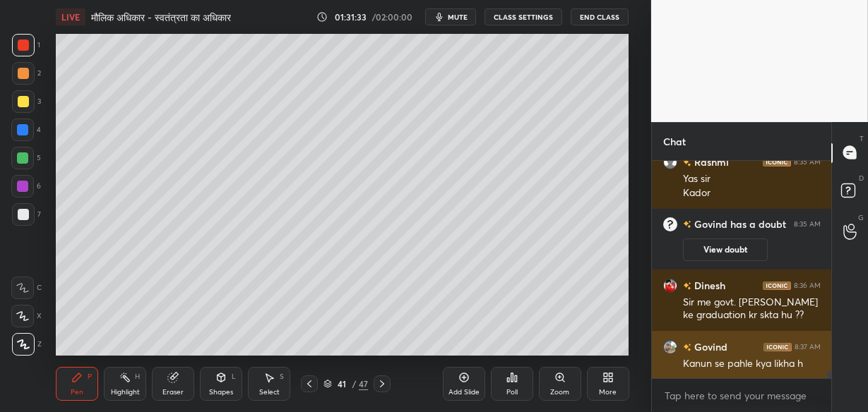
scroll to position [6752, 0]
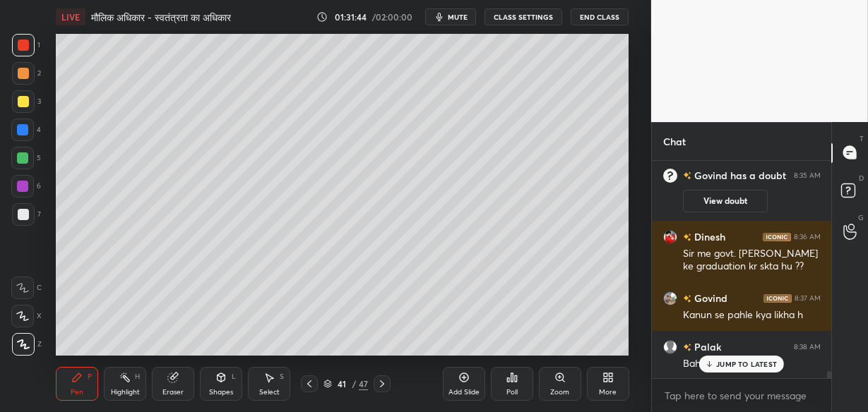
click at [722, 368] on p "JUMP TO LATEST" at bounding box center [746, 364] width 61 height 8
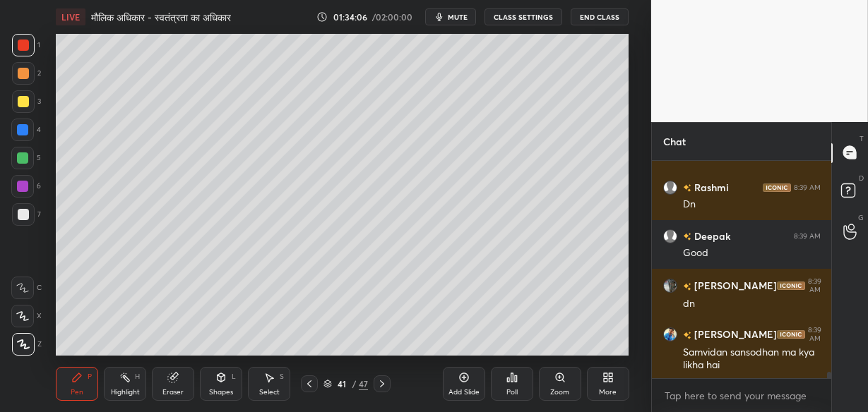
scroll to position [7203, 0]
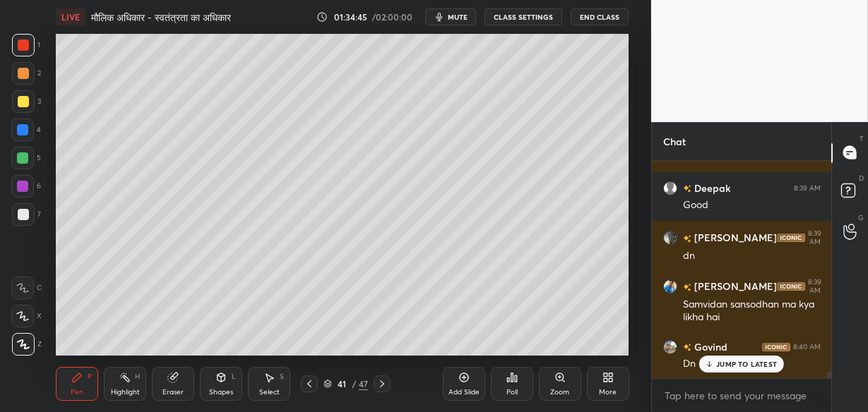
click at [464, 378] on icon at bounding box center [463, 377] width 11 height 11
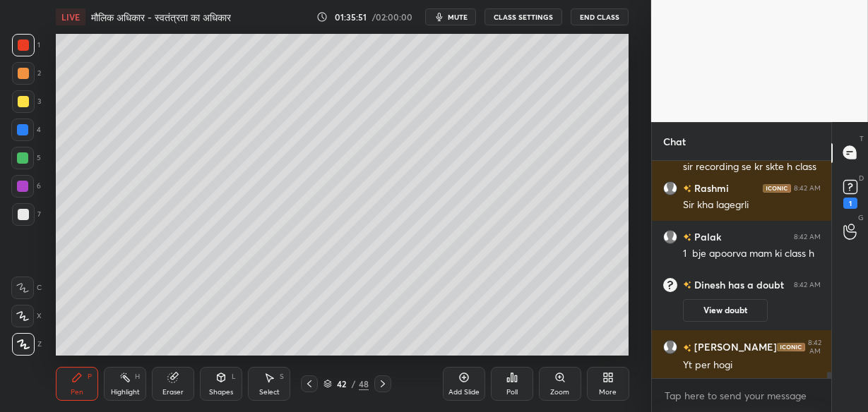
scroll to position [7271, 0]
click at [719, 364] on p "JUMP TO LATEST" at bounding box center [746, 364] width 61 height 8
type textarea "x"
click at [710, 392] on textarea at bounding box center [741, 396] width 157 height 23
paste textarea "[URL][DOMAIN_NAME]"
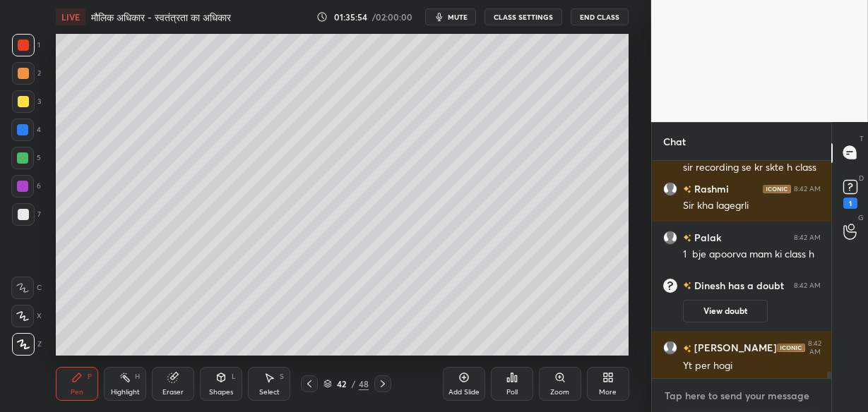
type textarea "[URL][DOMAIN_NAME]"
type textarea "x"
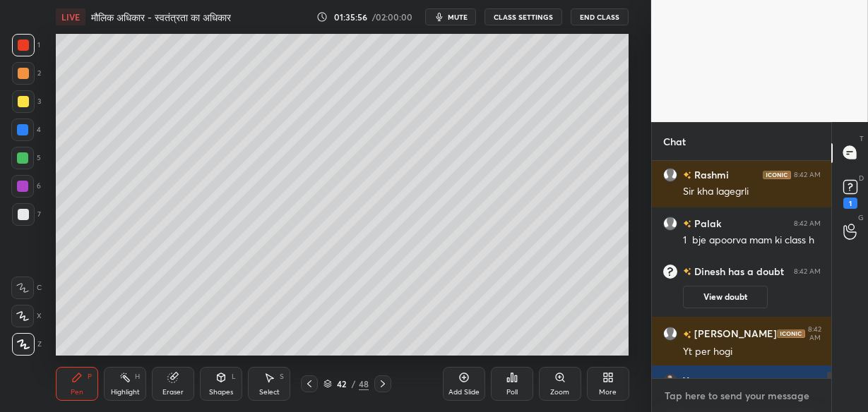
scroll to position [7349, 0]
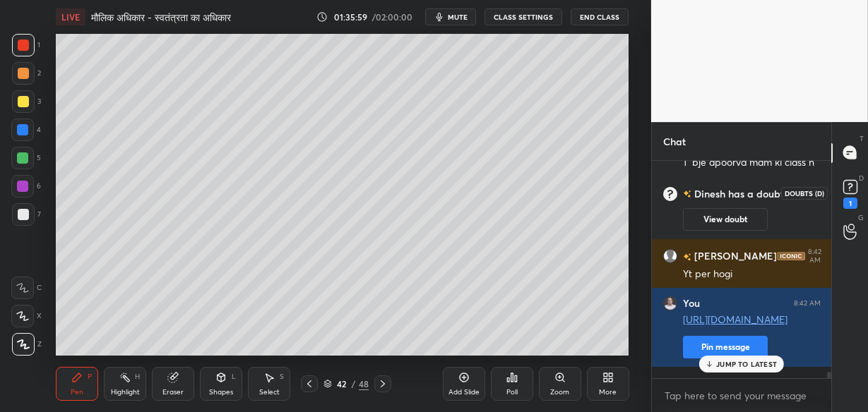
click at [844, 194] on icon at bounding box center [850, 187] width 21 height 21
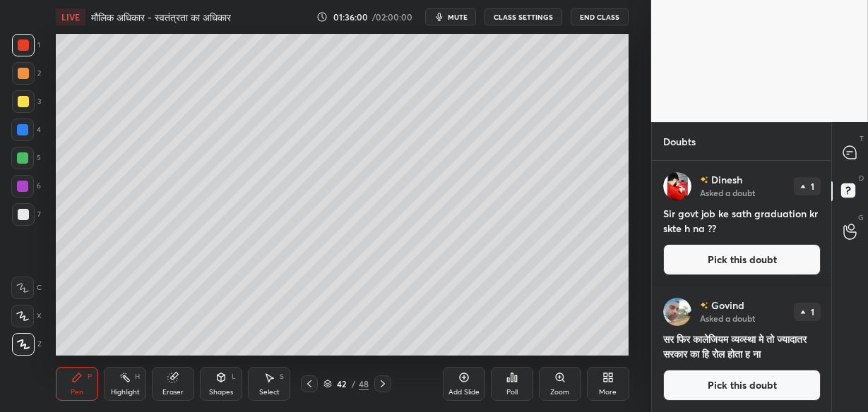
click at [775, 246] on button "Pick this doubt" at bounding box center [741, 259] width 157 height 31
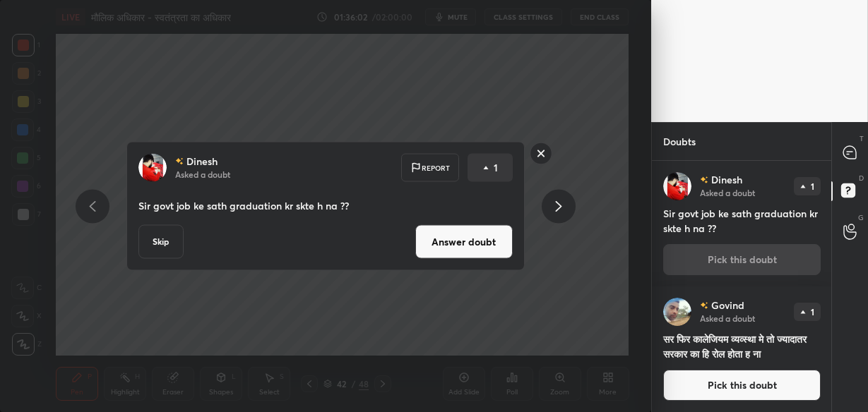
click at [483, 242] on button "Answer doubt" at bounding box center [463, 242] width 97 height 34
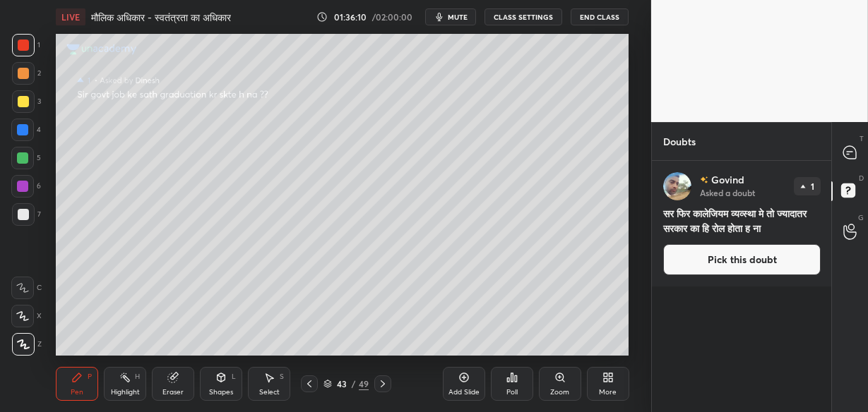
click at [703, 263] on button "Pick this doubt" at bounding box center [741, 259] width 157 height 31
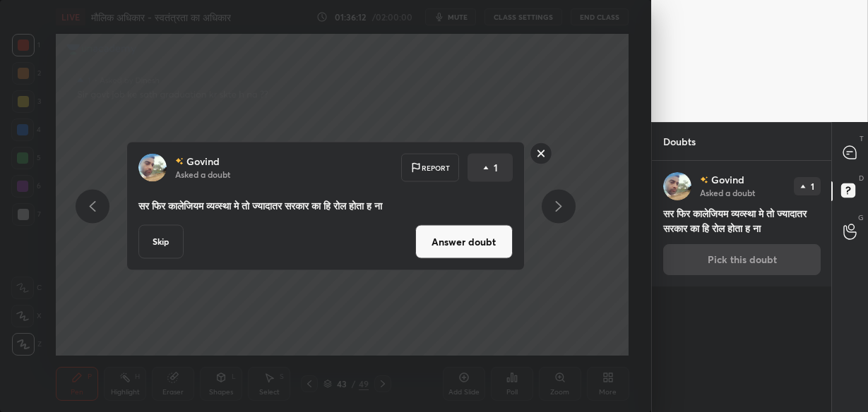
click at [492, 249] on button "Answer doubt" at bounding box center [463, 242] width 97 height 34
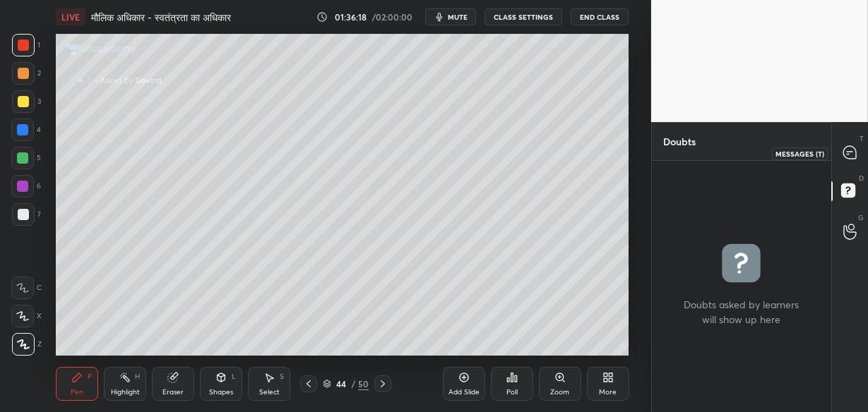
click at [851, 153] on icon at bounding box center [849, 152] width 13 height 13
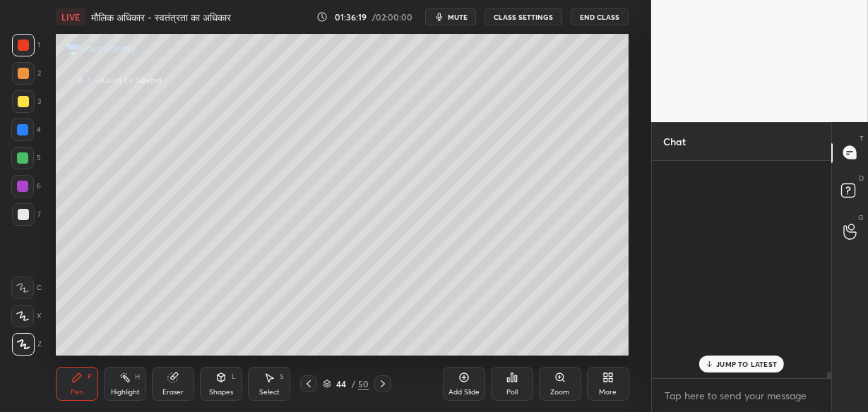
scroll to position [213, 175]
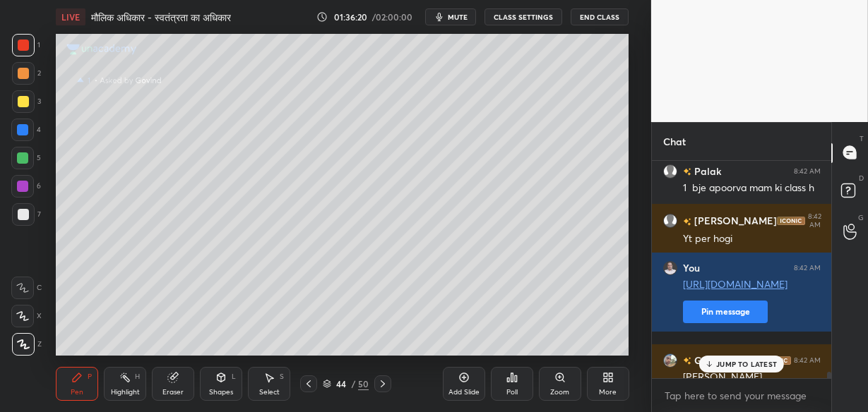
click at [751, 363] on p "JUMP TO LATEST" at bounding box center [746, 364] width 61 height 8
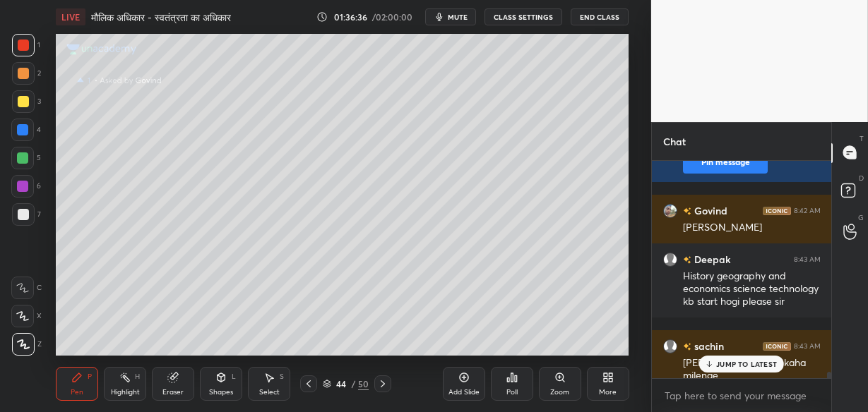
scroll to position [7667, 0]
click at [723, 358] on div "JUMP TO LATEST" at bounding box center [741, 364] width 85 height 17
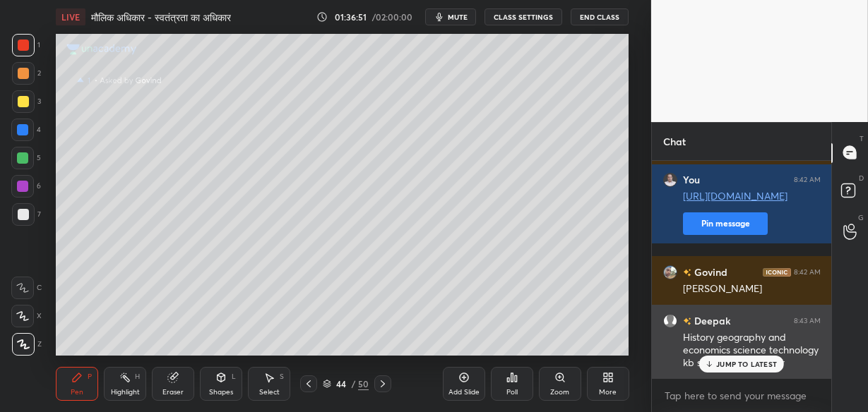
scroll to position [7619, 0]
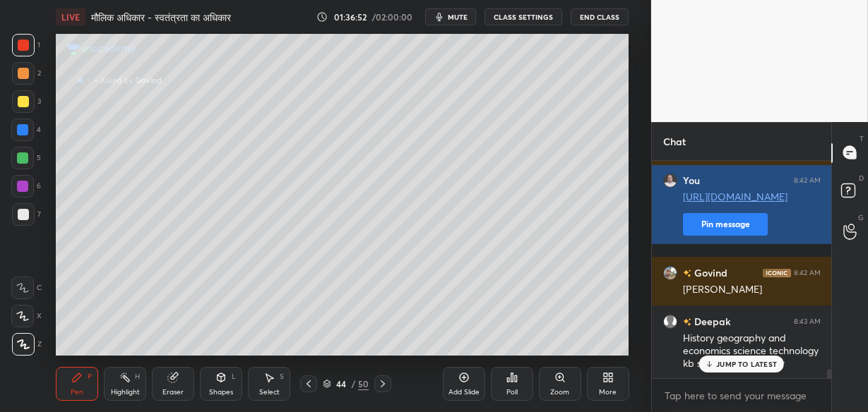
click at [738, 236] on button "Pin message" at bounding box center [725, 224] width 85 height 23
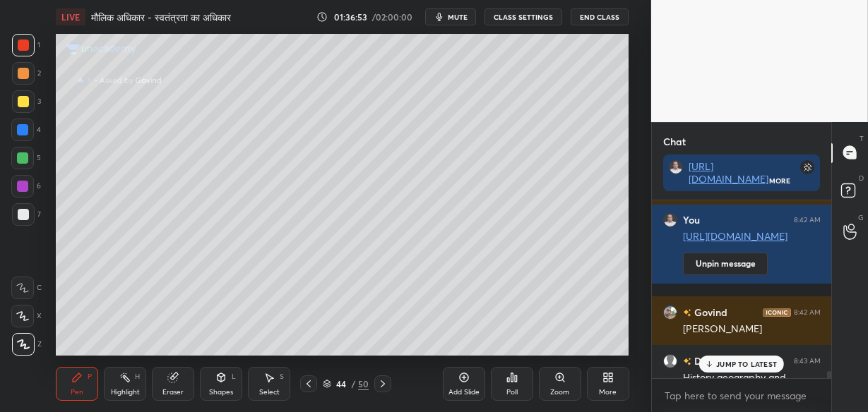
click at [736, 366] on p "JUMP TO LATEST" at bounding box center [746, 364] width 61 height 8
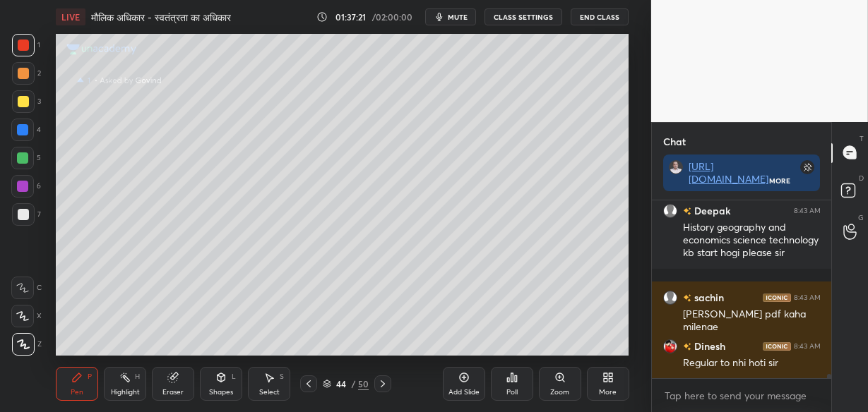
scroll to position [7831, 0]
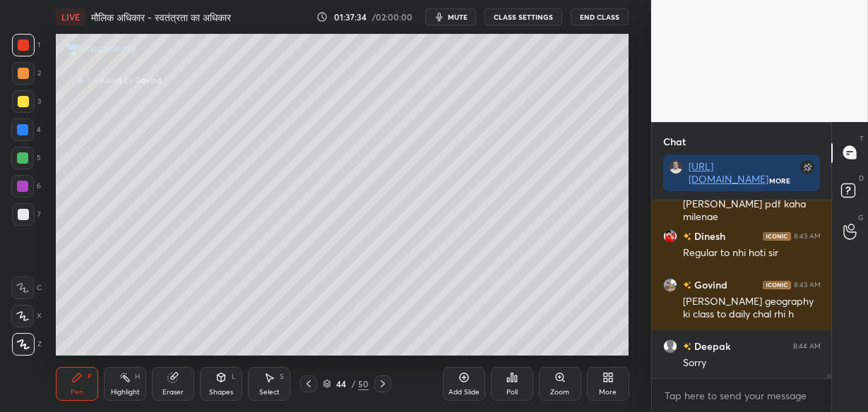
click at [600, 20] on button "End Class" at bounding box center [600, 16] width 58 height 17
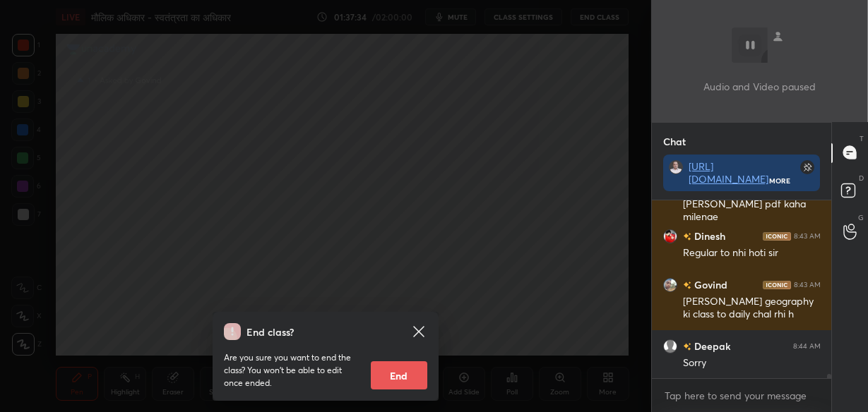
scroll to position [7928, 0]
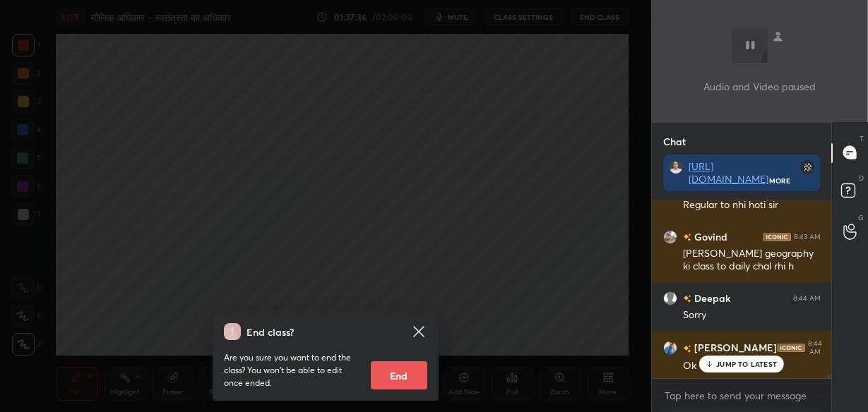
click at [400, 378] on button "End" at bounding box center [399, 376] width 56 height 28
type textarea "x"
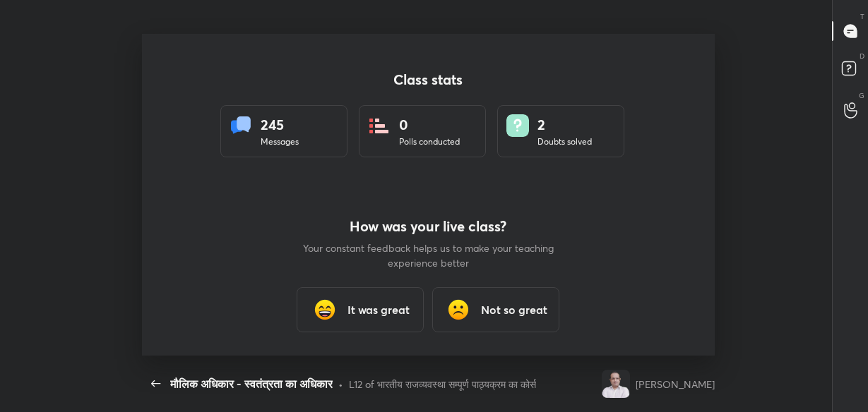
scroll to position [0, 0]
click at [391, 291] on div "It was great" at bounding box center [360, 309] width 127 height 45
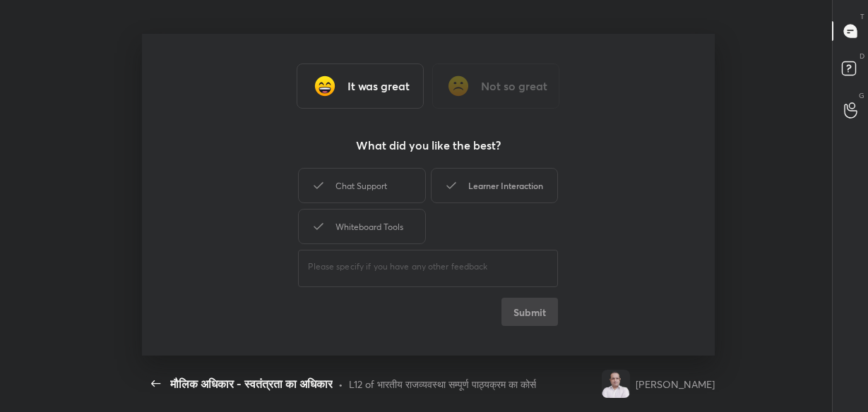
click at [497, 185] on div "Learner Interaction" at bounding box center [494, 185] width 127 height 35
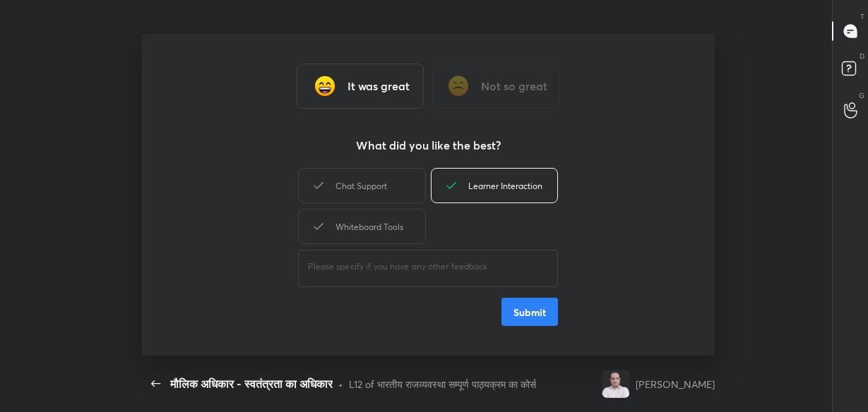
click at [520, 310] on button "Submit" at bounding box center [529, 312] width 56 height 28
